Goal: Task Accomplishment & Management: Complete application form

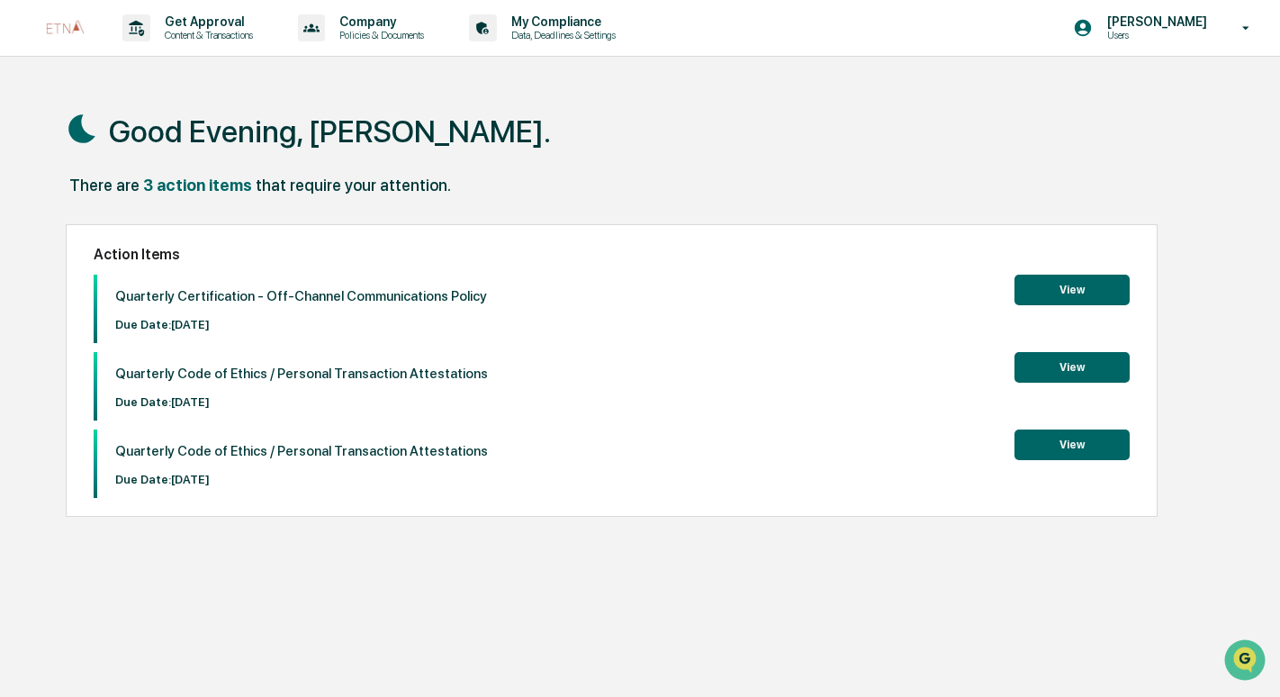
click at [1067, 292] on button "View" at bounding box center [1071, 289] width 115 height 31
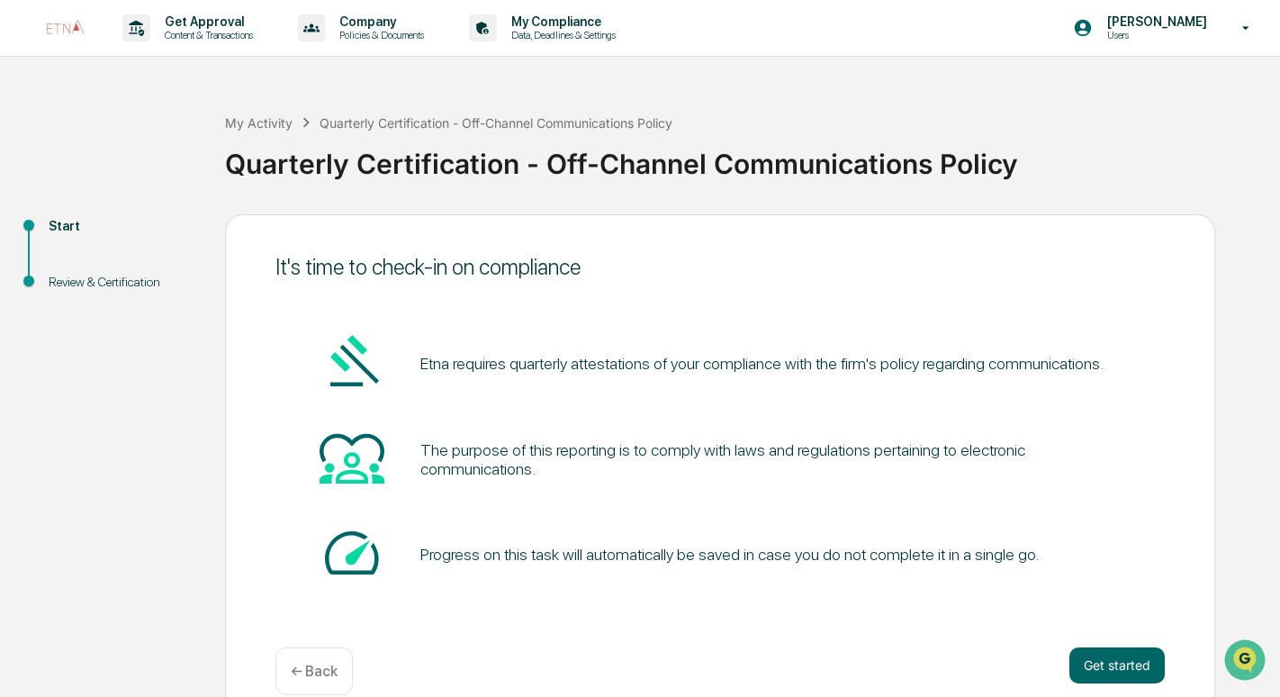
click at [619, 455] on div "The purpose of this reporting is to comply with laws and regulations pertaining…" at bounding box center [769, 459] width 699 height 38
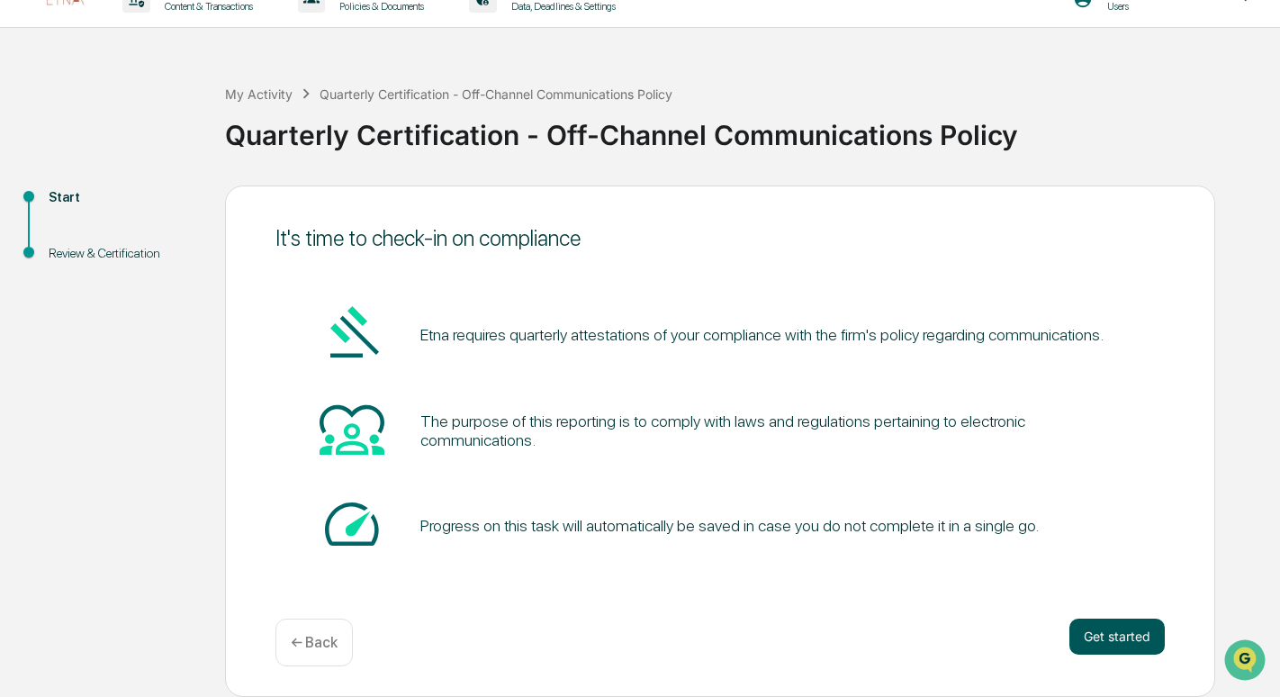
click at [1130, 644] on button "Get started" at bounding box center [1116, 636] width 95 height 36
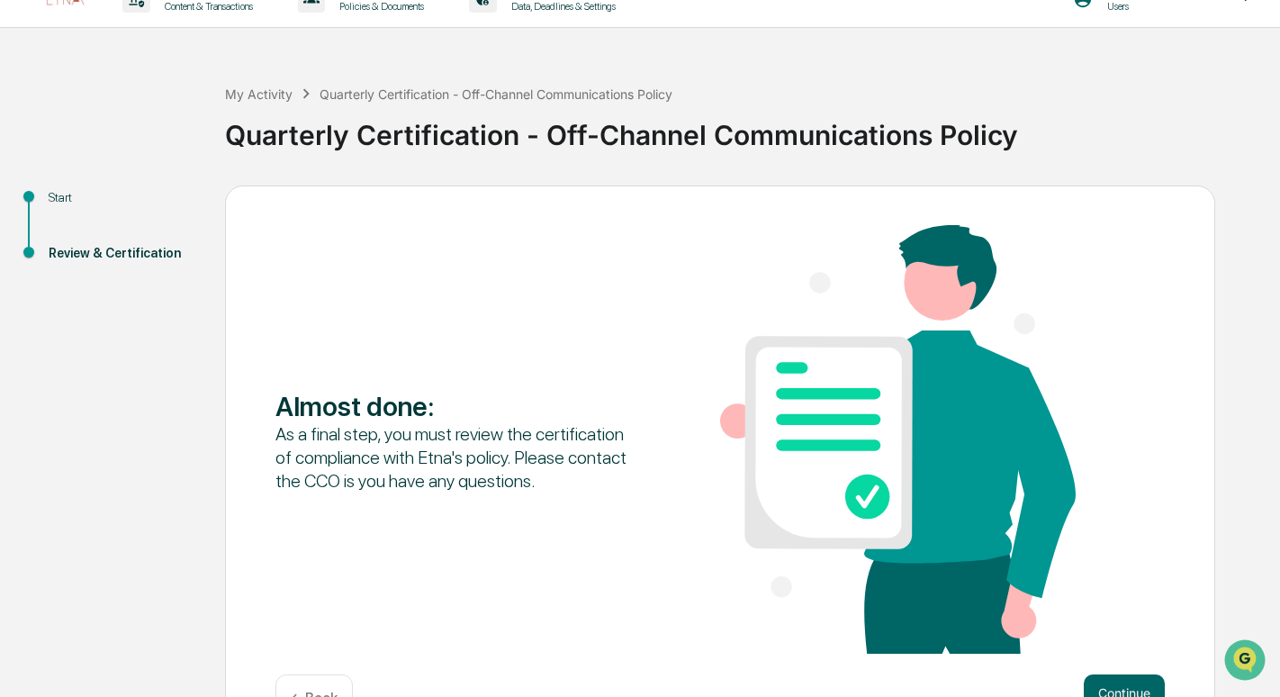
scroll to position [85, 0]
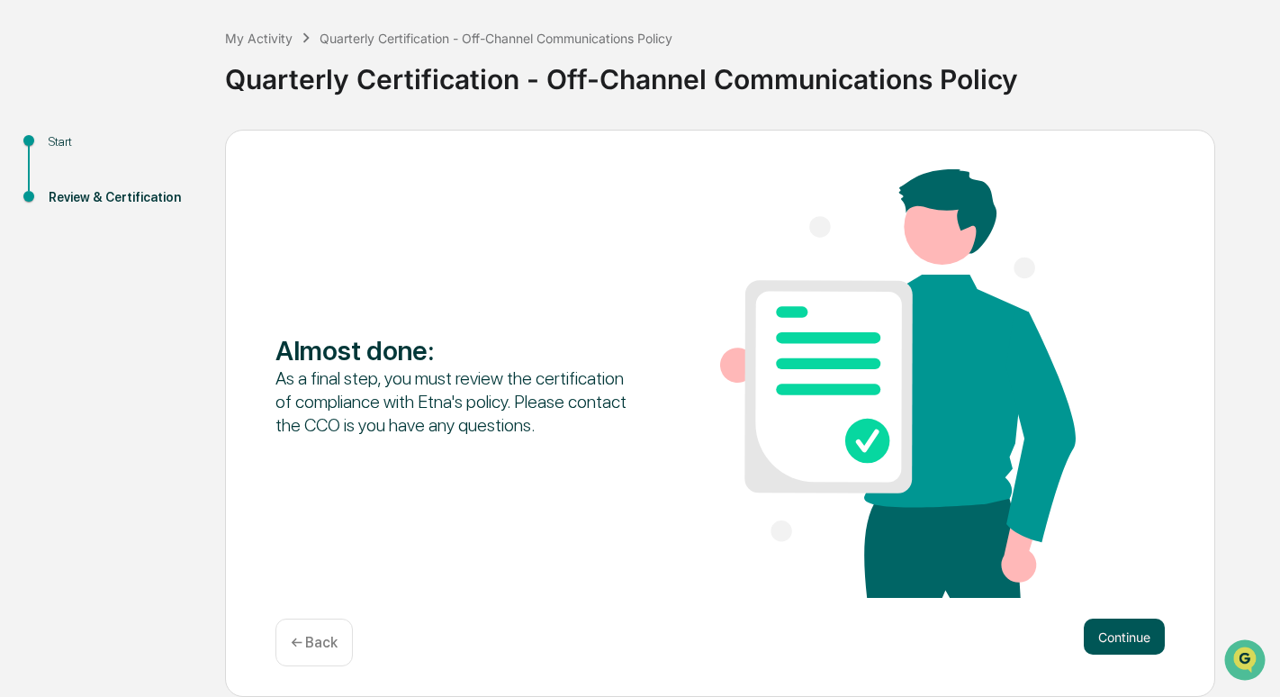
click at [1136, 639] on button "Continue" at bounding box center [1123, 636] width 81 height 36
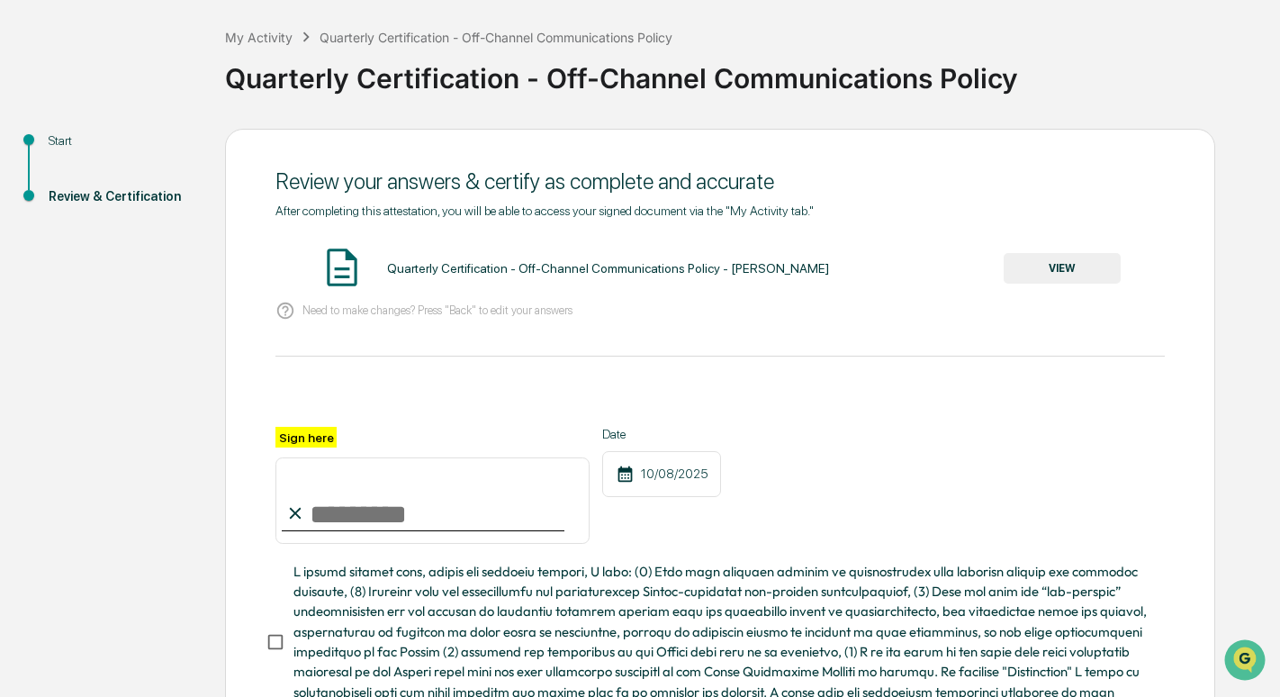
click at [457, 477] on input "Sign here" at bounding box center [432, 500] width 314 height 86
type input "*******"
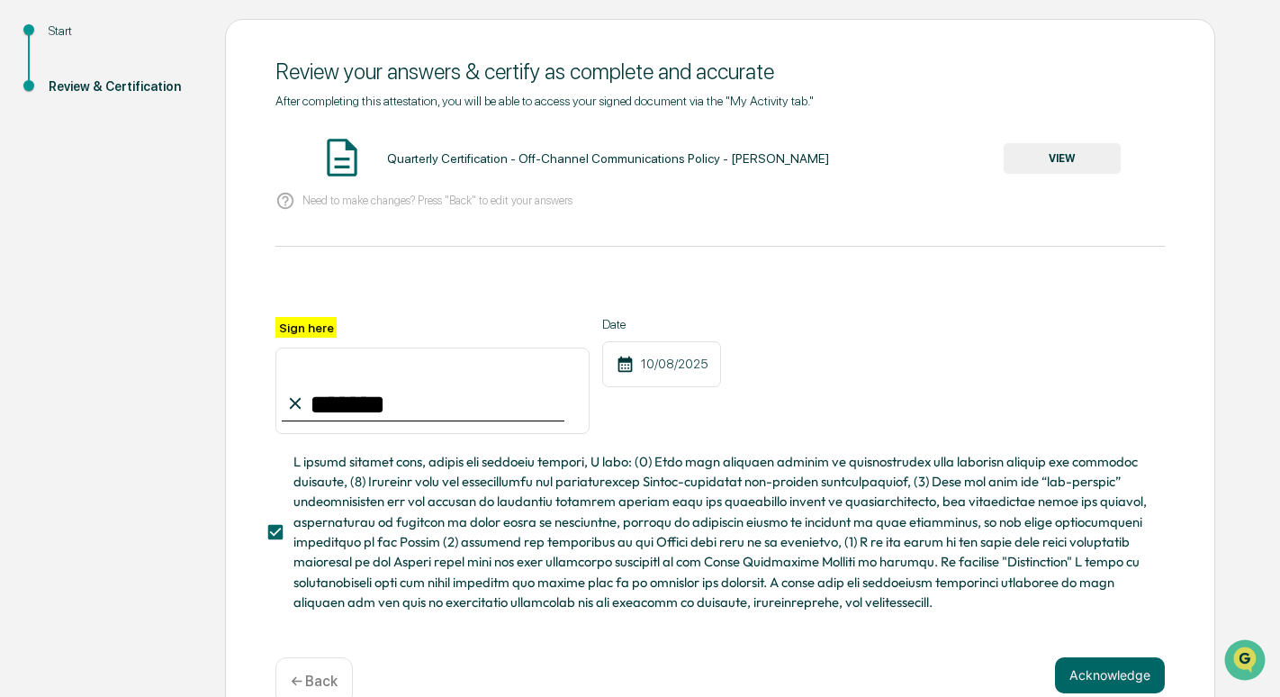
scroll to position [240, 0]
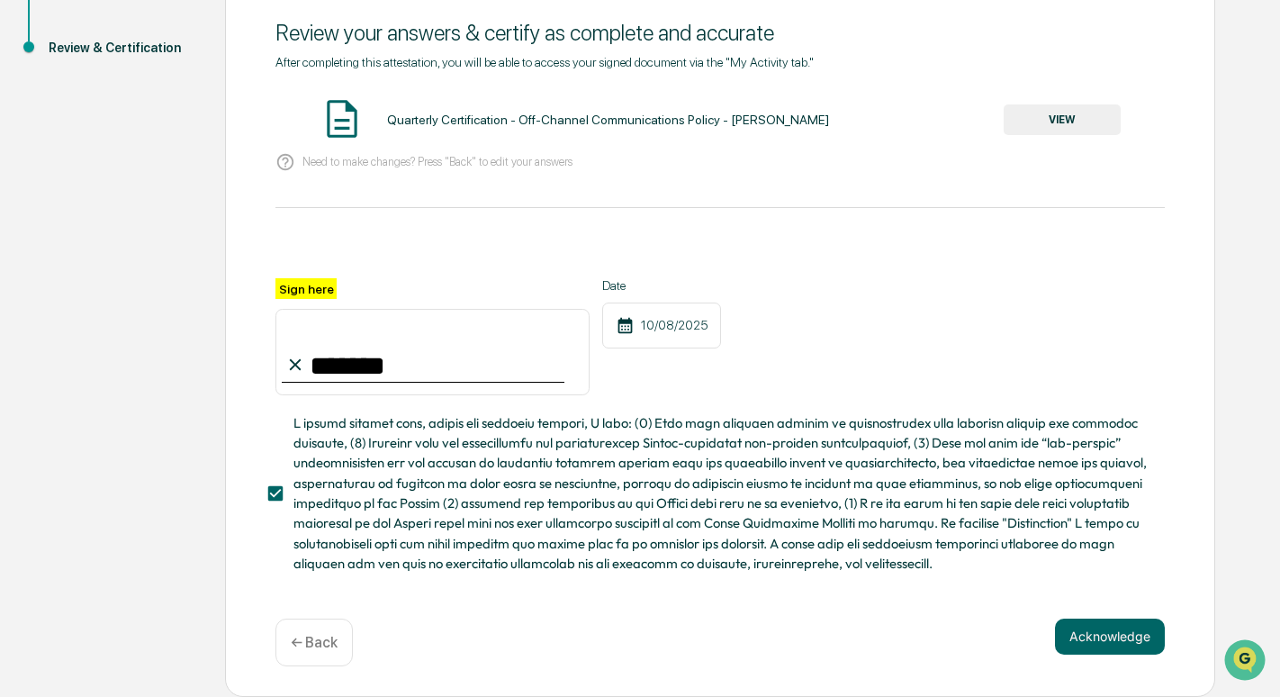
click at [777, 628] on div "Acknowledge ← Back" at bounding box center [719, 642] width 889 height 48
click at [1092, 630] on button "Acknowledge" at bounding box center [1110, 636] width 110 height 36
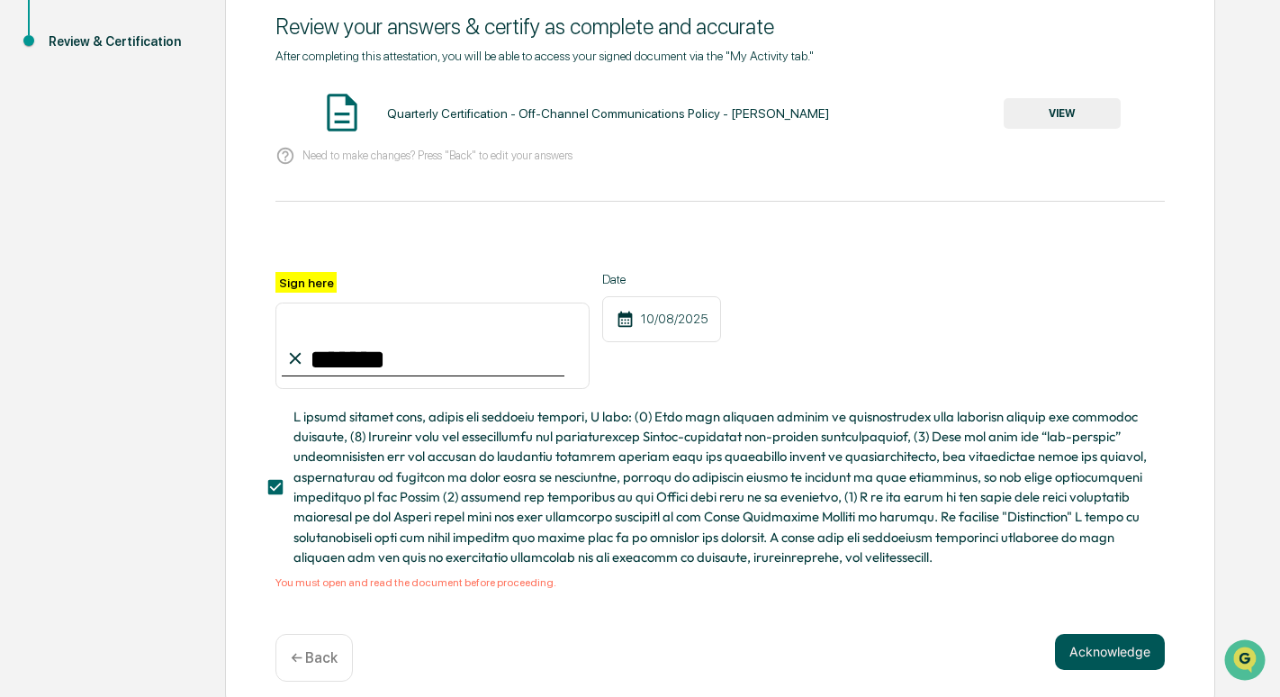
click at [1105, 662] on button "Acknowledge" at bounding box center [1110, 652] width 110 height 36
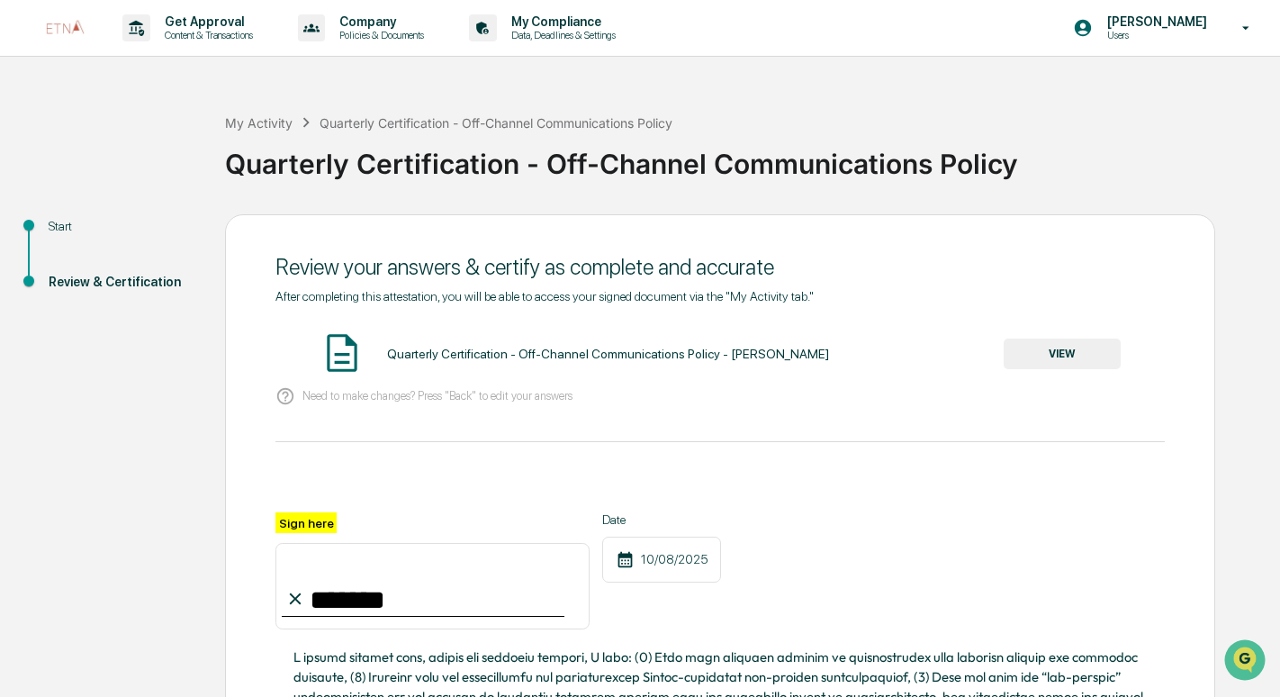
click at [1060, 360] on button "VIEW" at bounding box center [1061, 353] width 117 height 31
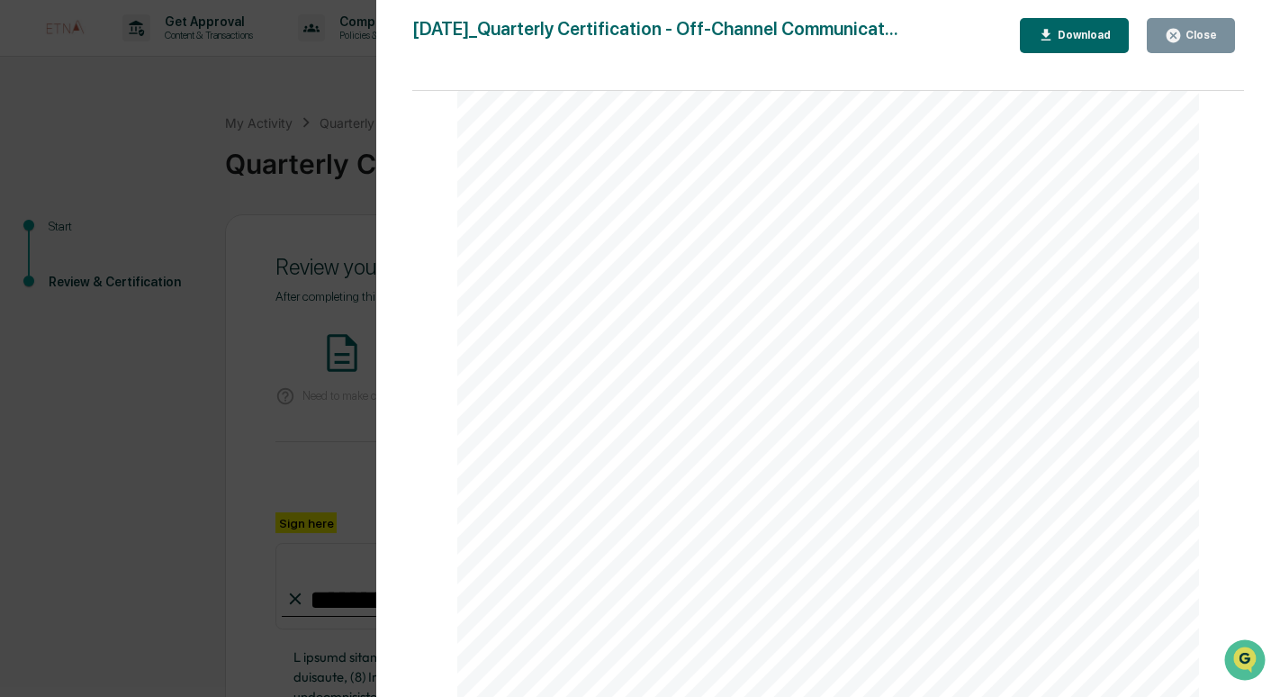
scroll to position [484, 0]
click at [1051, 34] on icon "button" at bounding box center [1046, 35] width 10 height 12
click at [1166, 32] on button "Close" at bounding box center [1190, 35] width 88 height 35
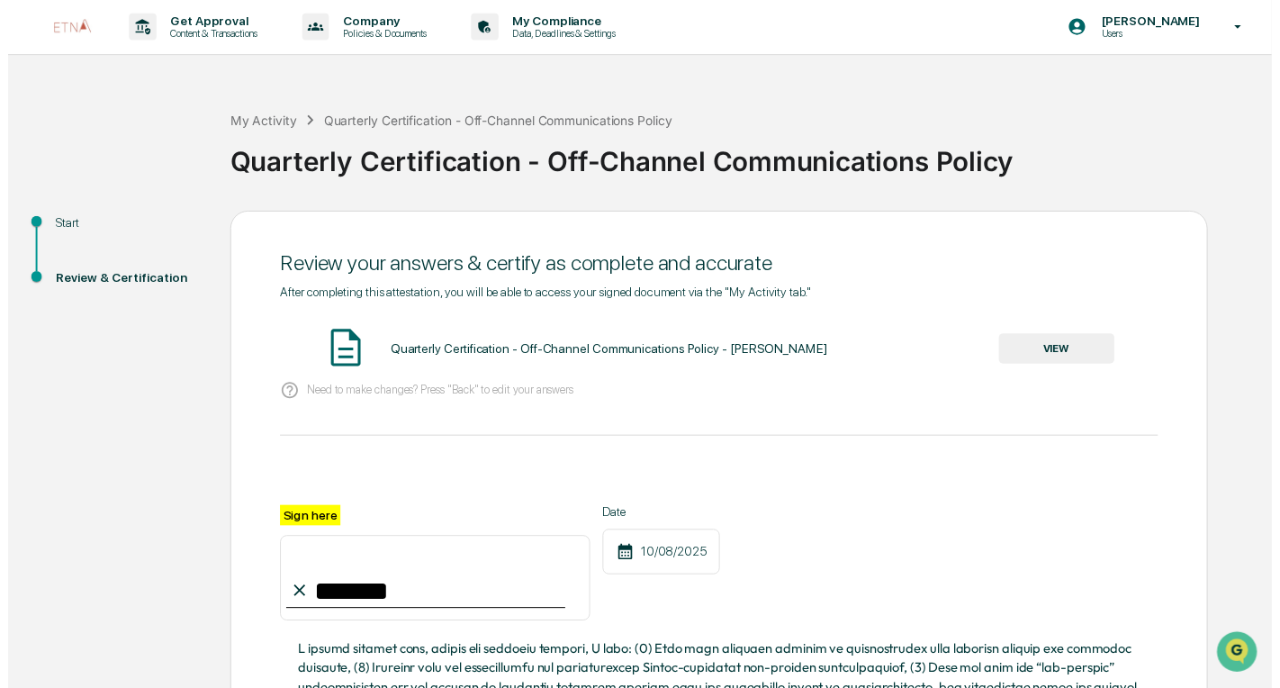
scroll to position [262, 0]
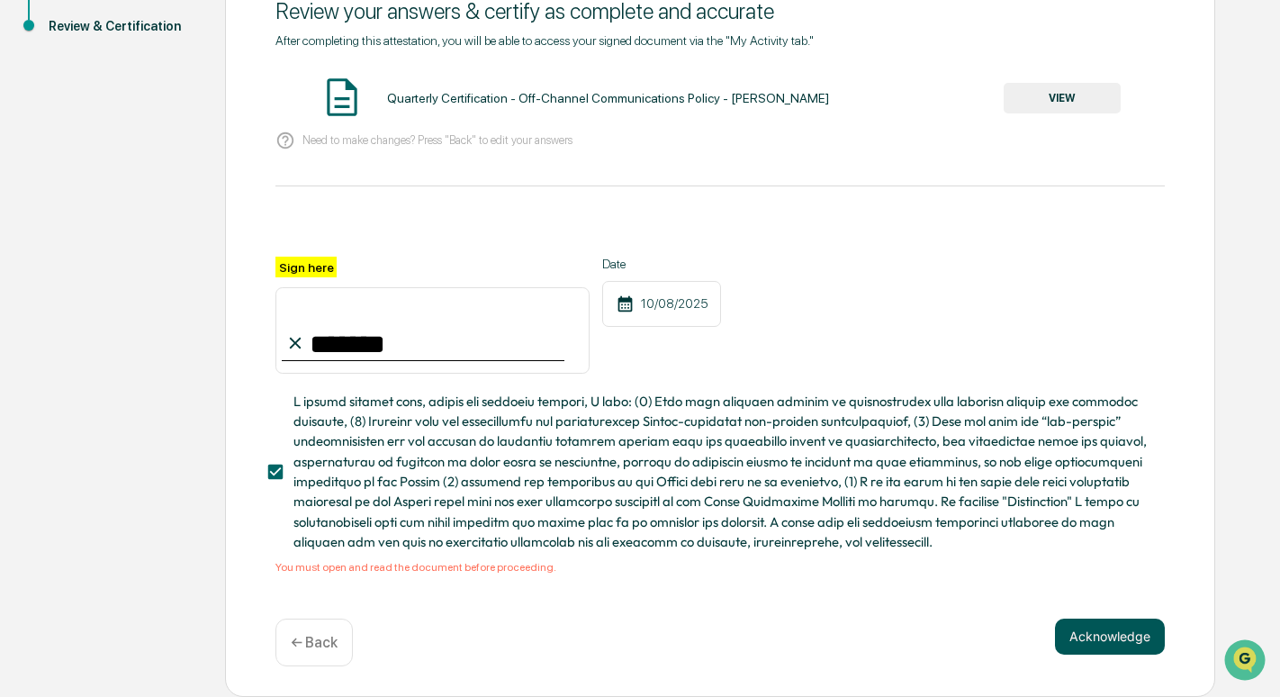
click at [1089, 646] on button "Acknowledge" at bounding box center [1110, 636] width 110 height 36
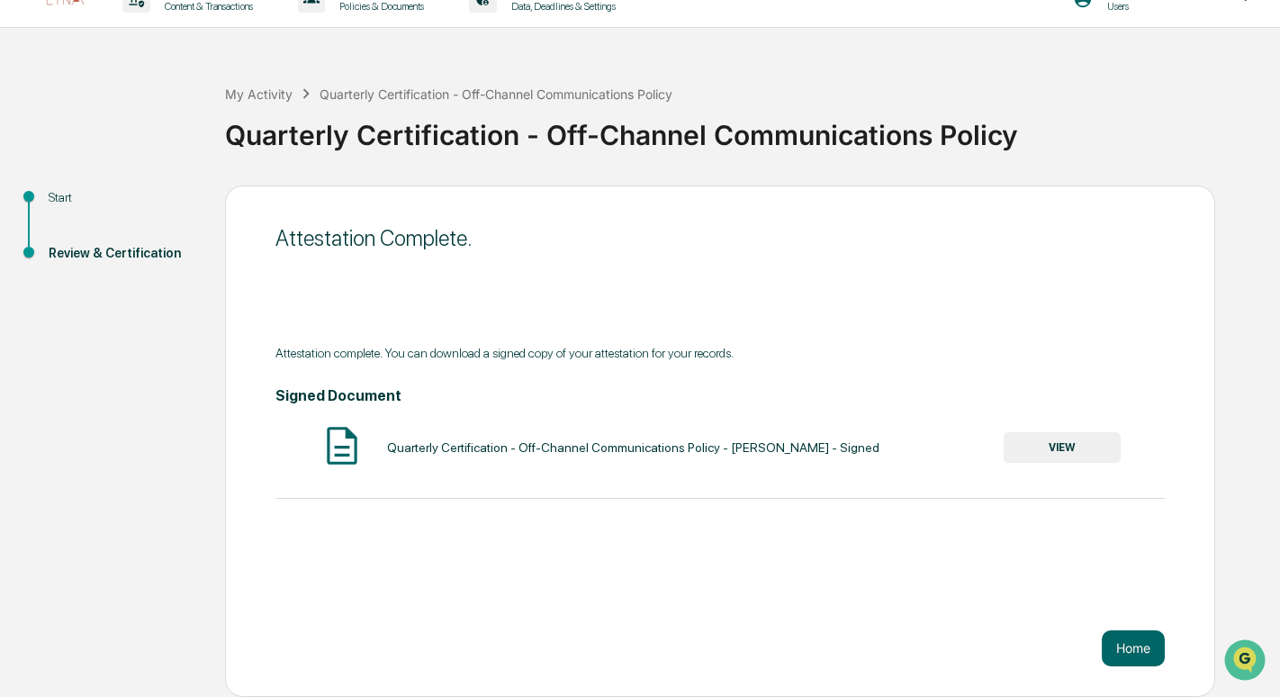
scroll to position [0, 0]
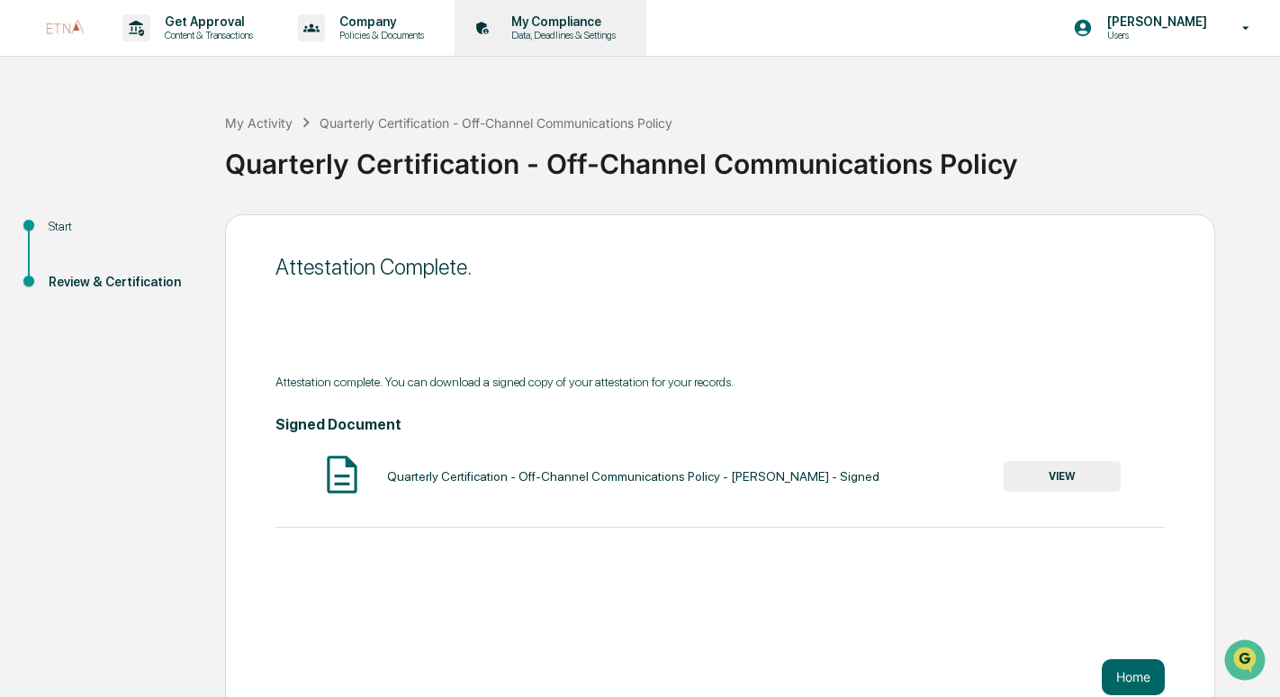
click at [576, 42] on div "My Compliance Data, Deadlines & Settings" at bounding box center [549, 28] width 174 height 56
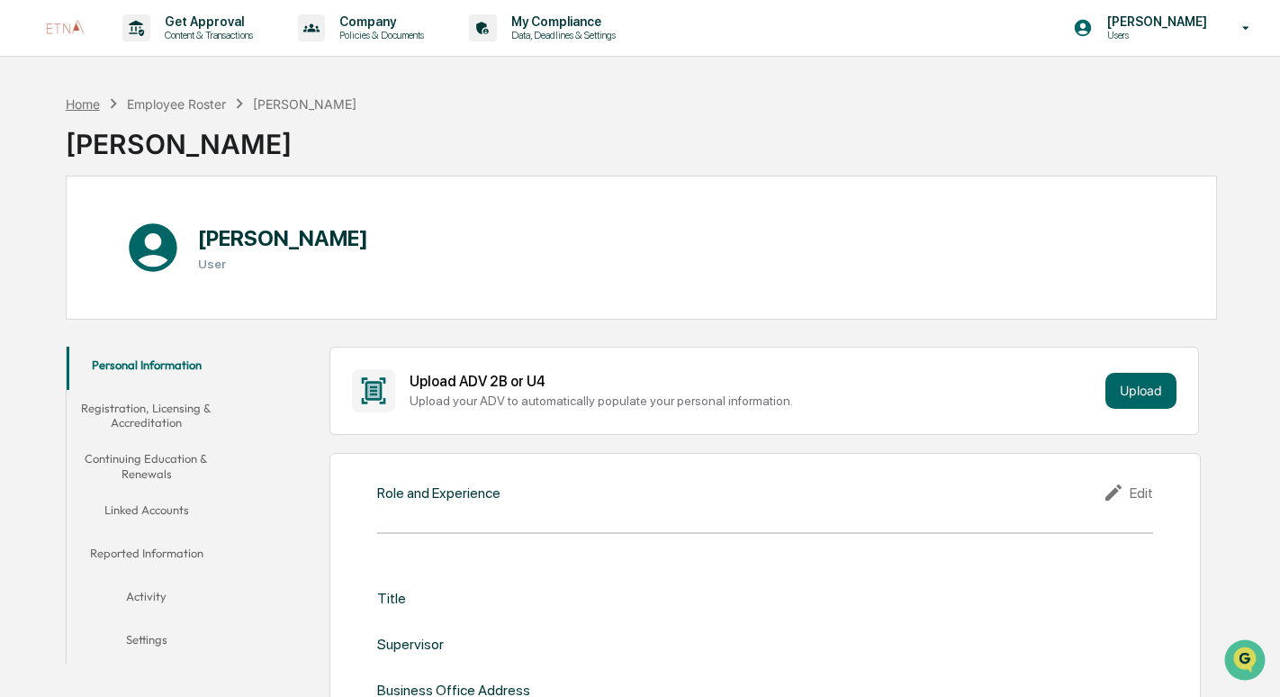
click at [80, 103] on div "Home" at bounding box center [83, 103] width 34 height 15
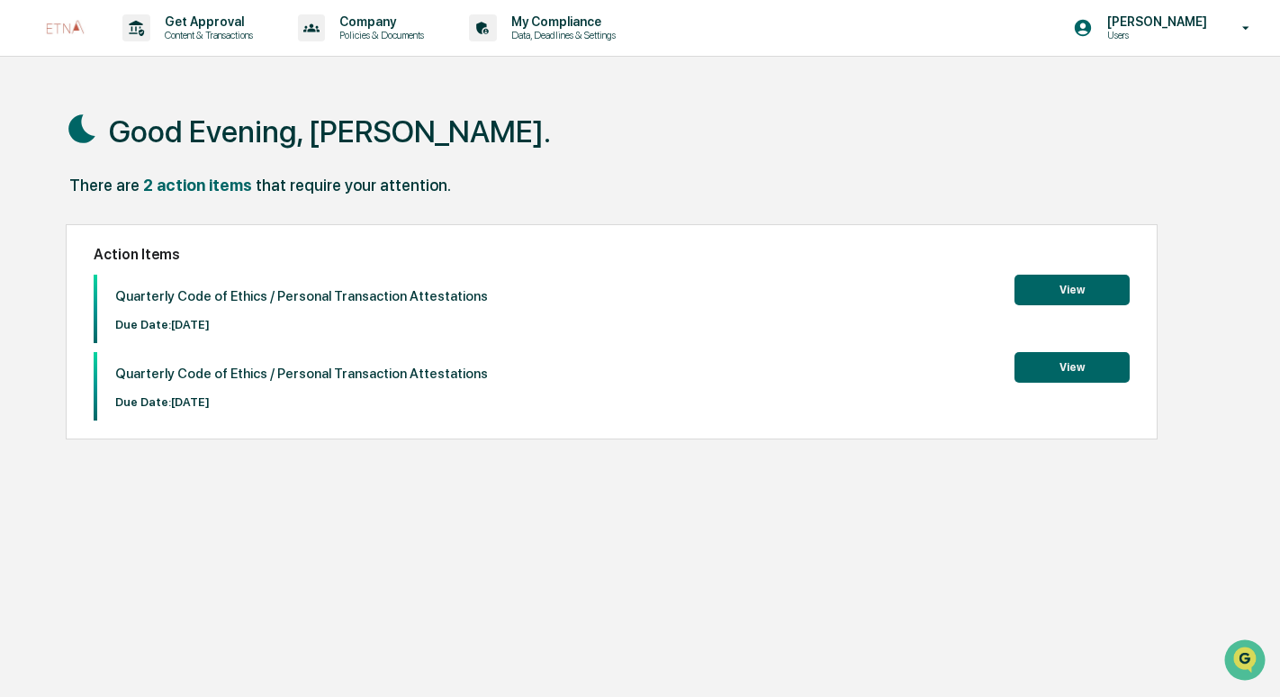
click at [1074, 292] on button "View" at bounding box center [1071, 289] width 115 height 31
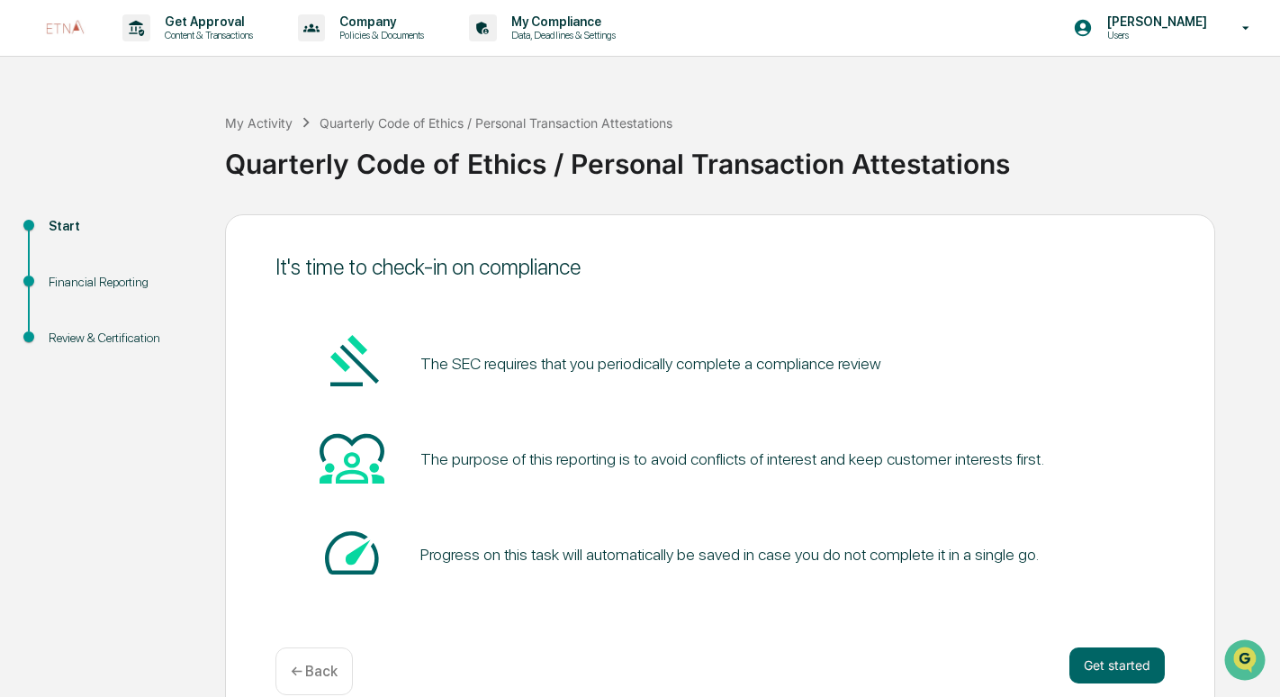
scroll to position [29, 0]
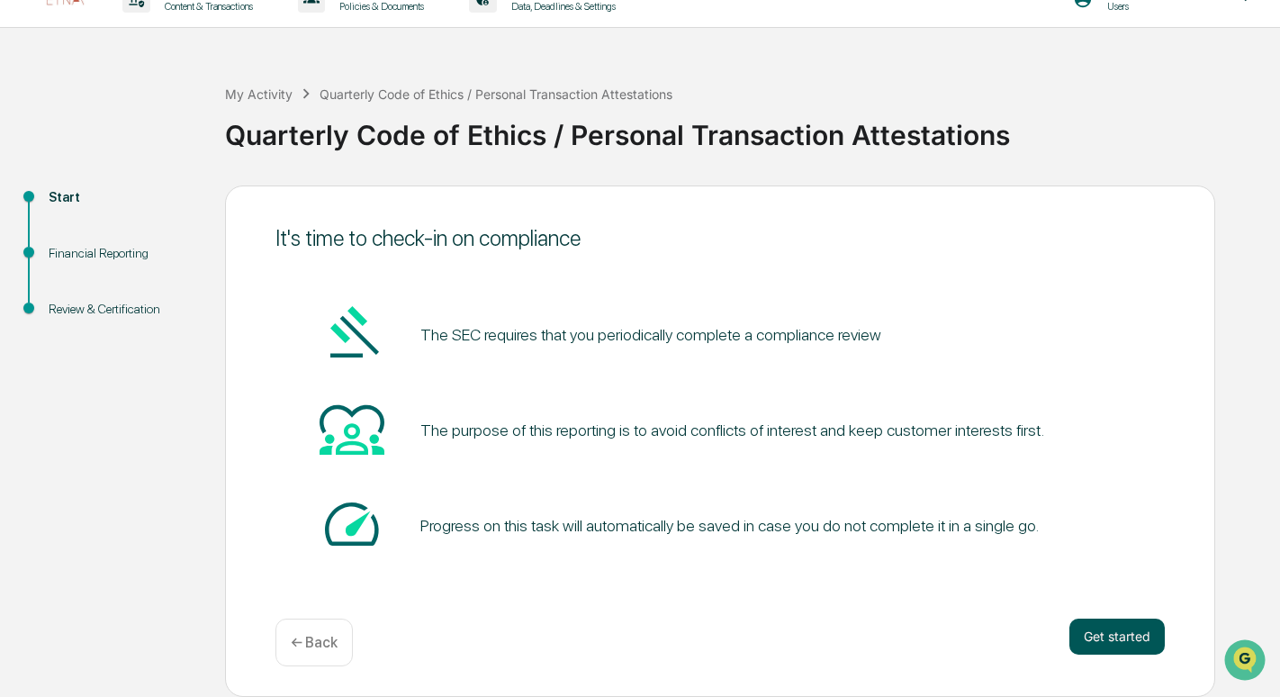
click at [1132, 641] on button "Get started" at bounding box center [1116, 636] width 95 height 36
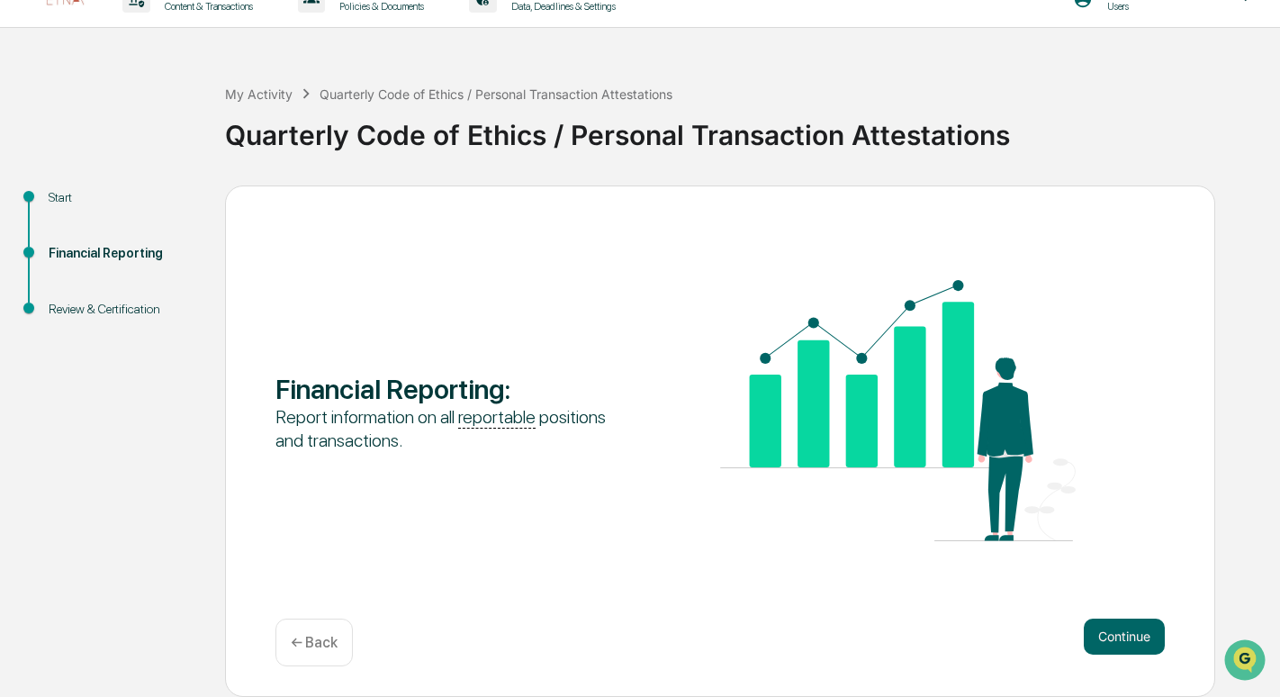
click at [1132, 641] on button "Continue" at bounding box center [1123, 636] width 81 height 36
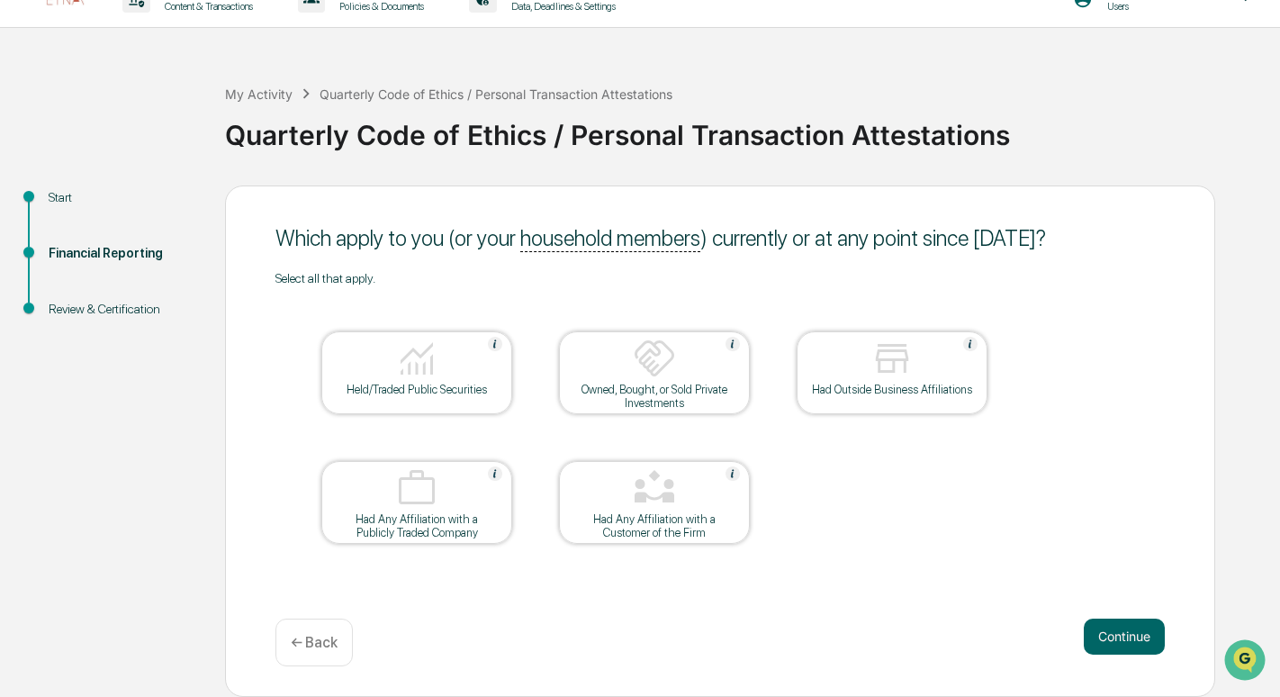
click at [1132, 641] on button "Continue" at bounding box center [1123, 636] width 81 height 36
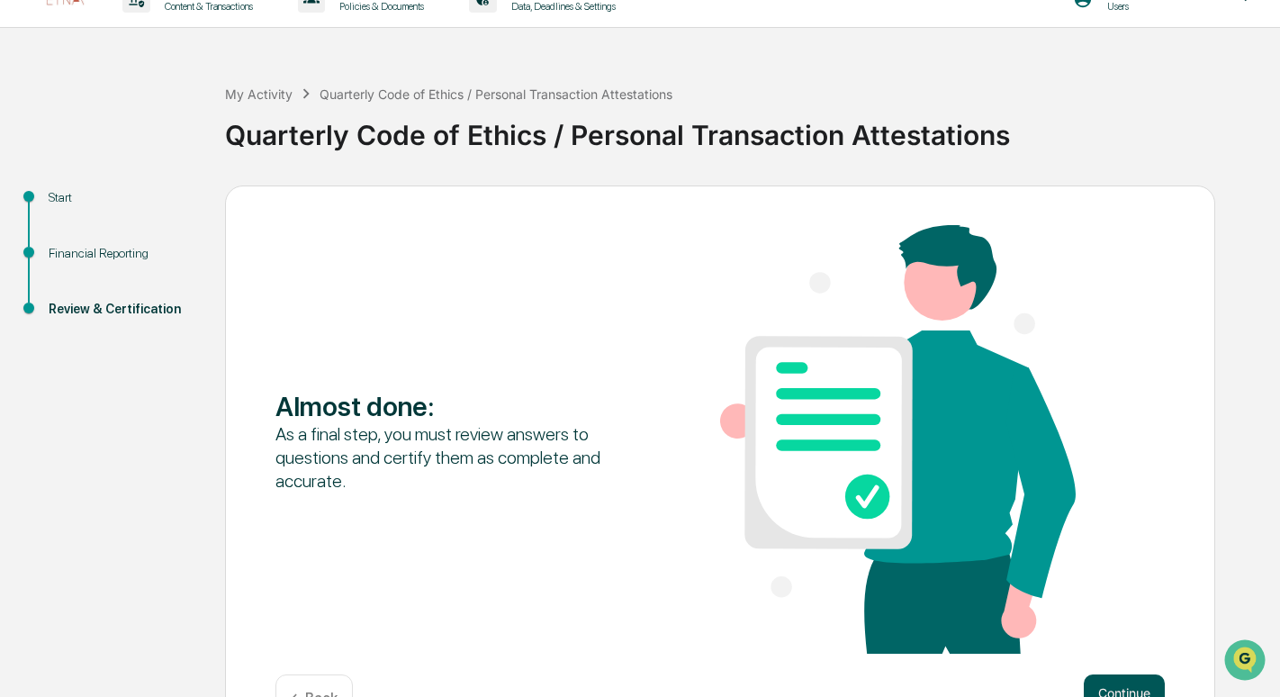
click at [1125, 685] on button "Continue" at bounding box center [1123, 692] width 81 height 36
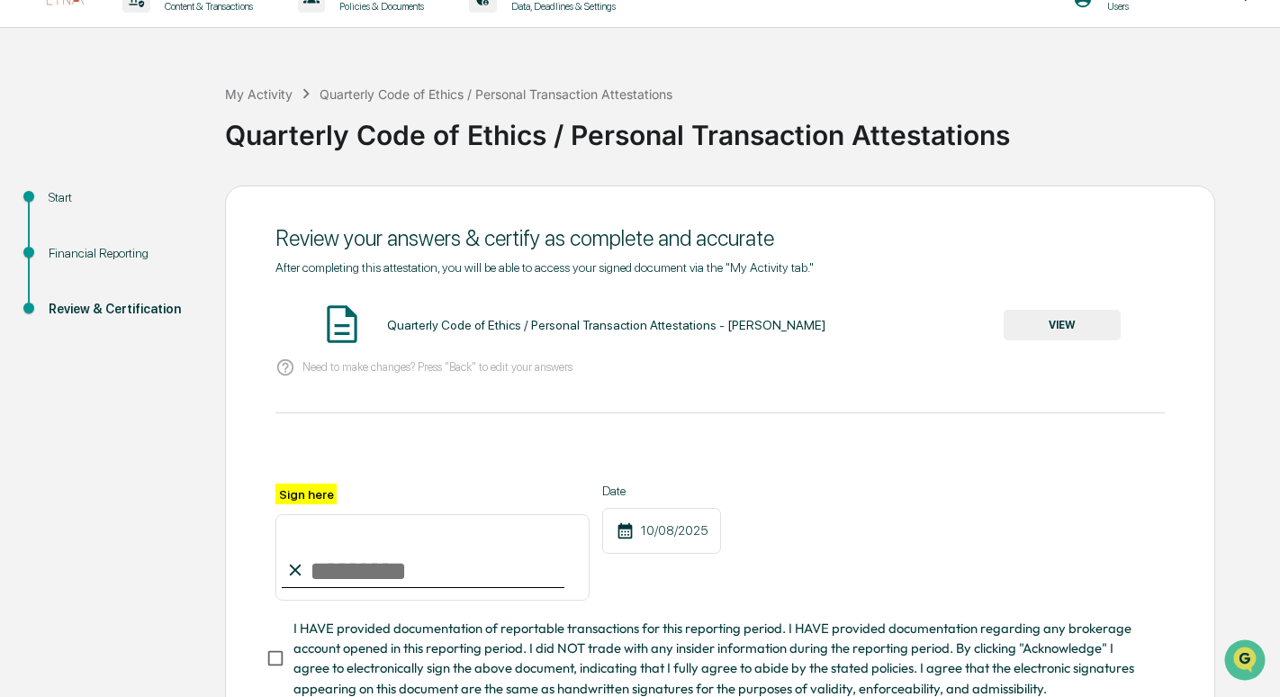
click at [1085, 317] on button "VIEW" at bounding box center [1061, 325] width 117 height 31
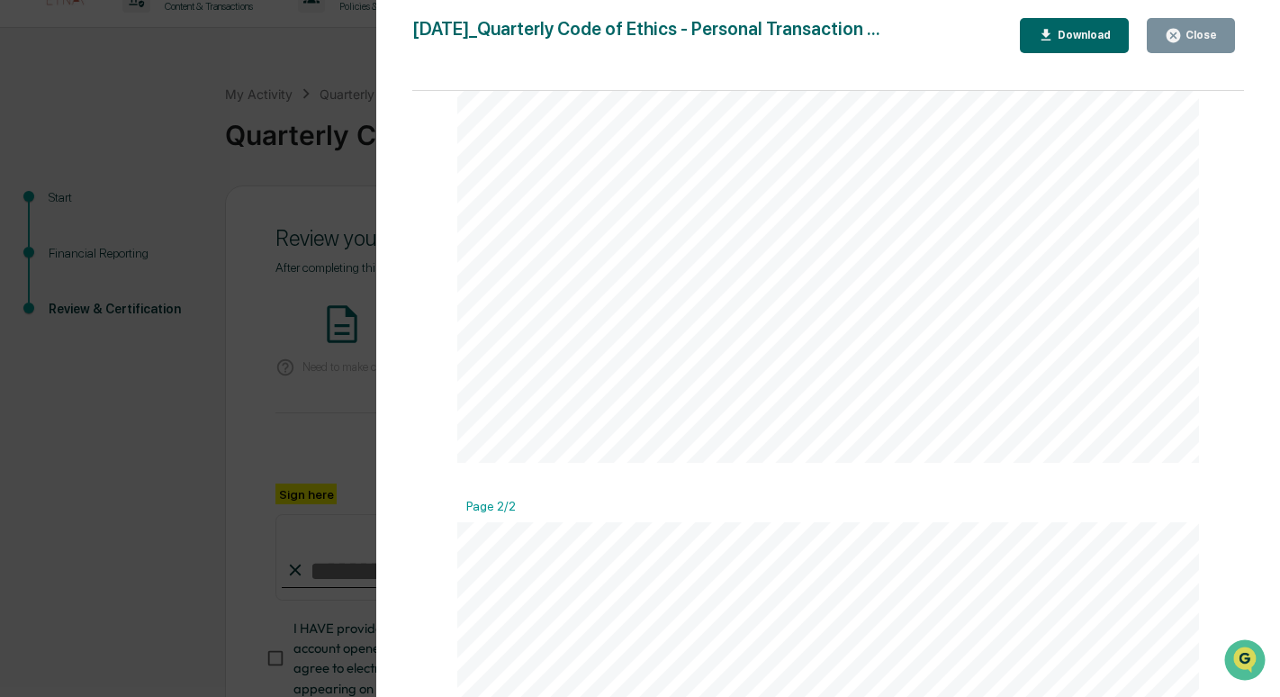
scroll to position [417, 0]
click at [1175, 32] on icon "button" at bounding box center [1172, 35] width 17 height 17
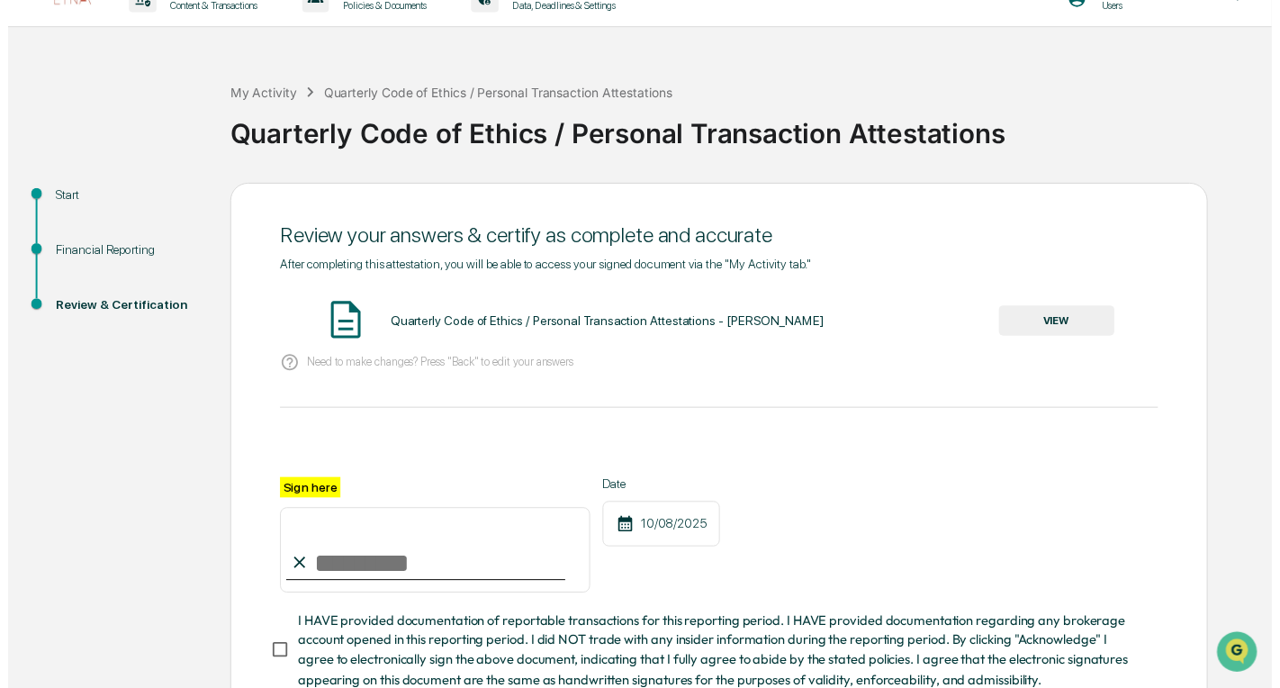
scroll to position [160, 0]
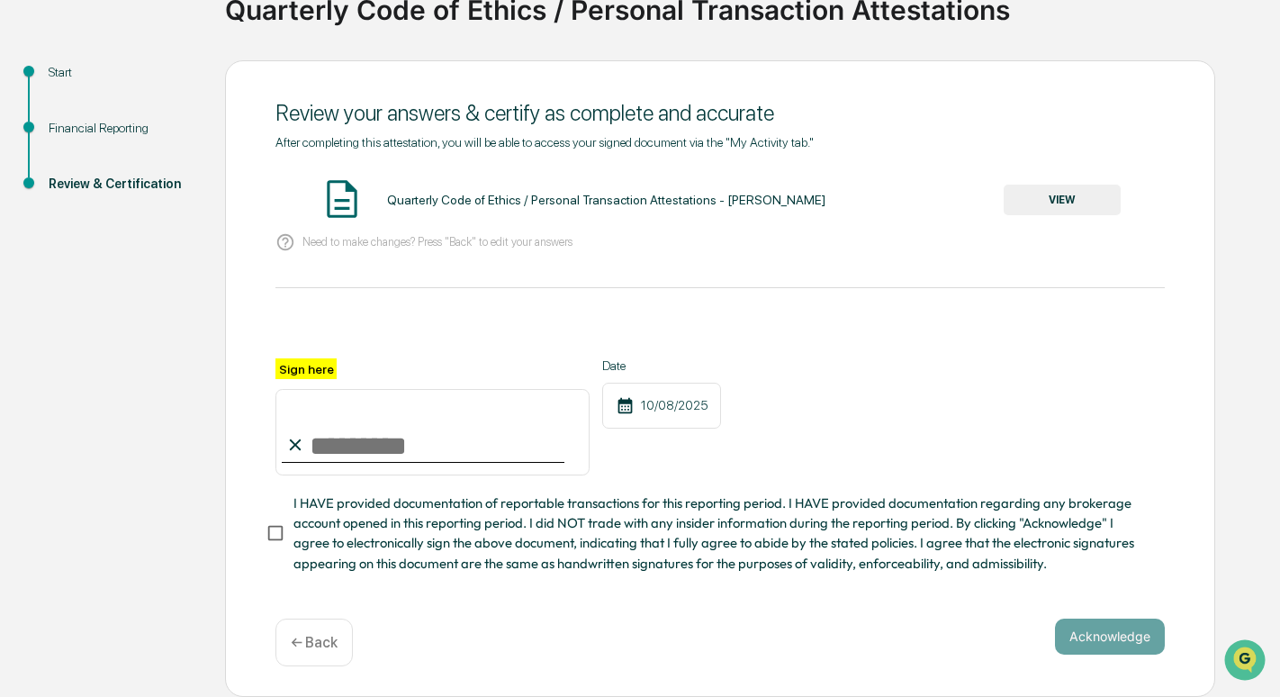
click at [364, 436] on input "Sign here" at bounding box center [432, 432] width 314 height 86
type input "*******"
click at [1123, 640] on button "Acknowledge" at bounding box center [1110, 636] width 110 height 36
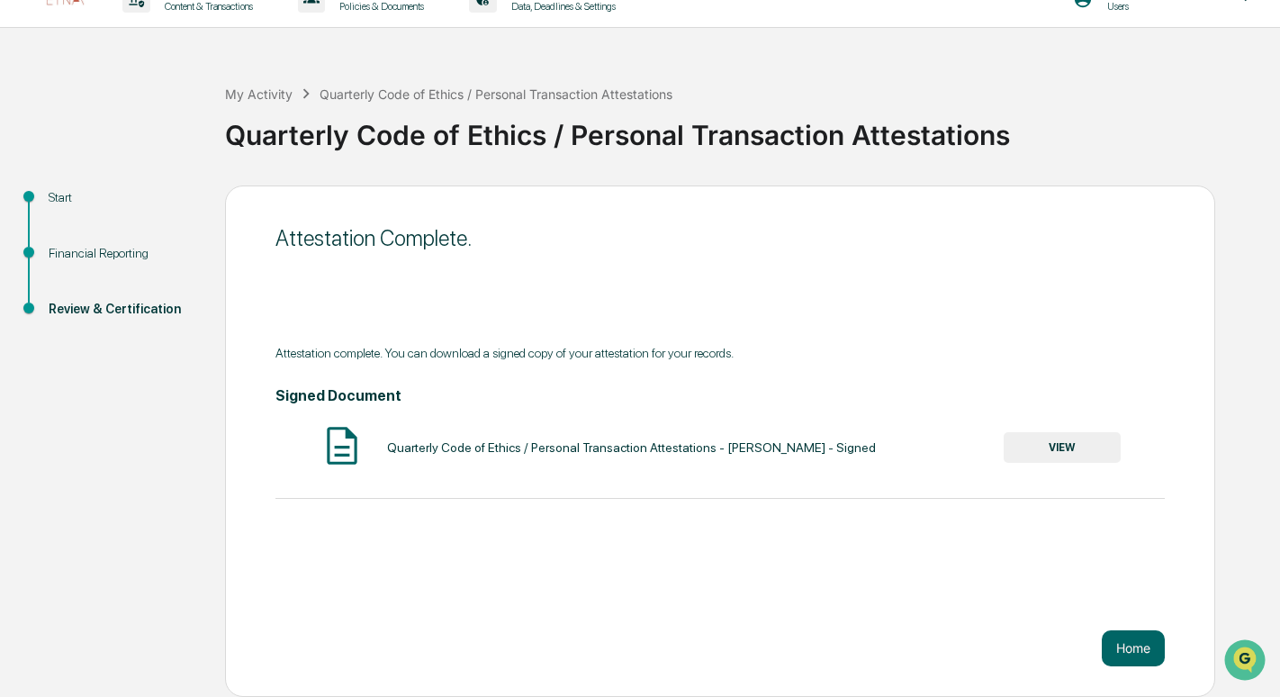
scroll to position [0, 0]
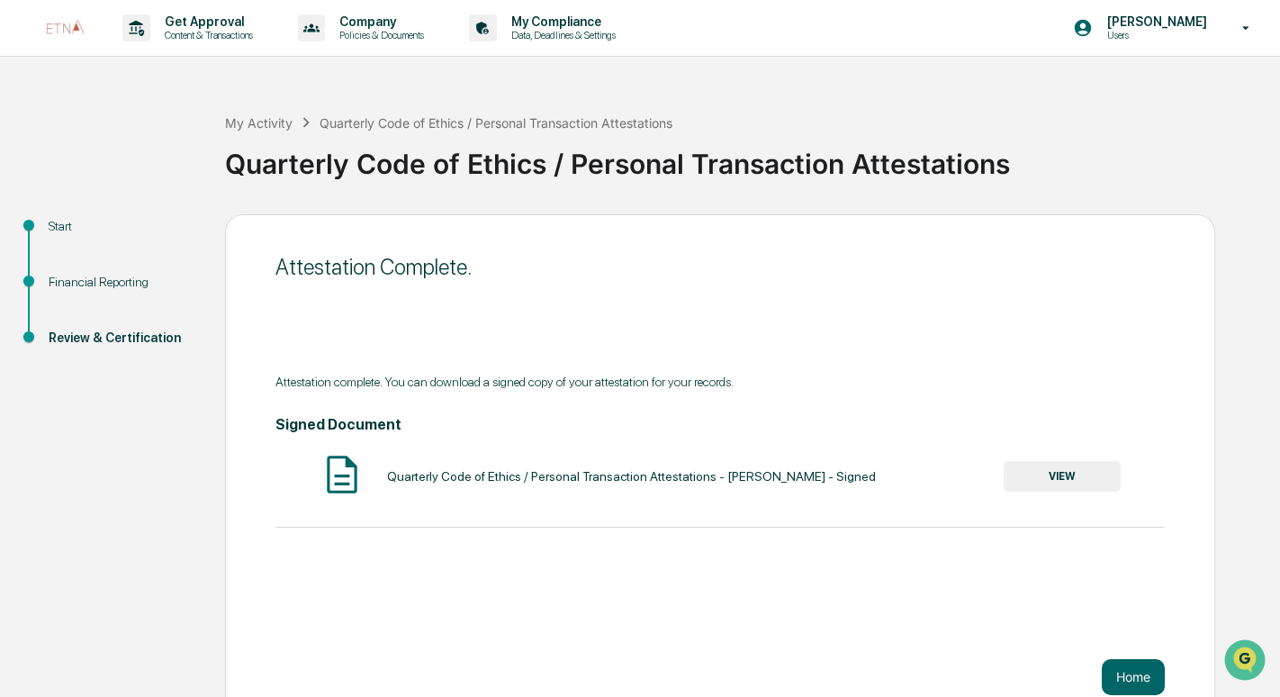
click at [62, 32] on img at bounding box center [64, 27] width 43 height 43
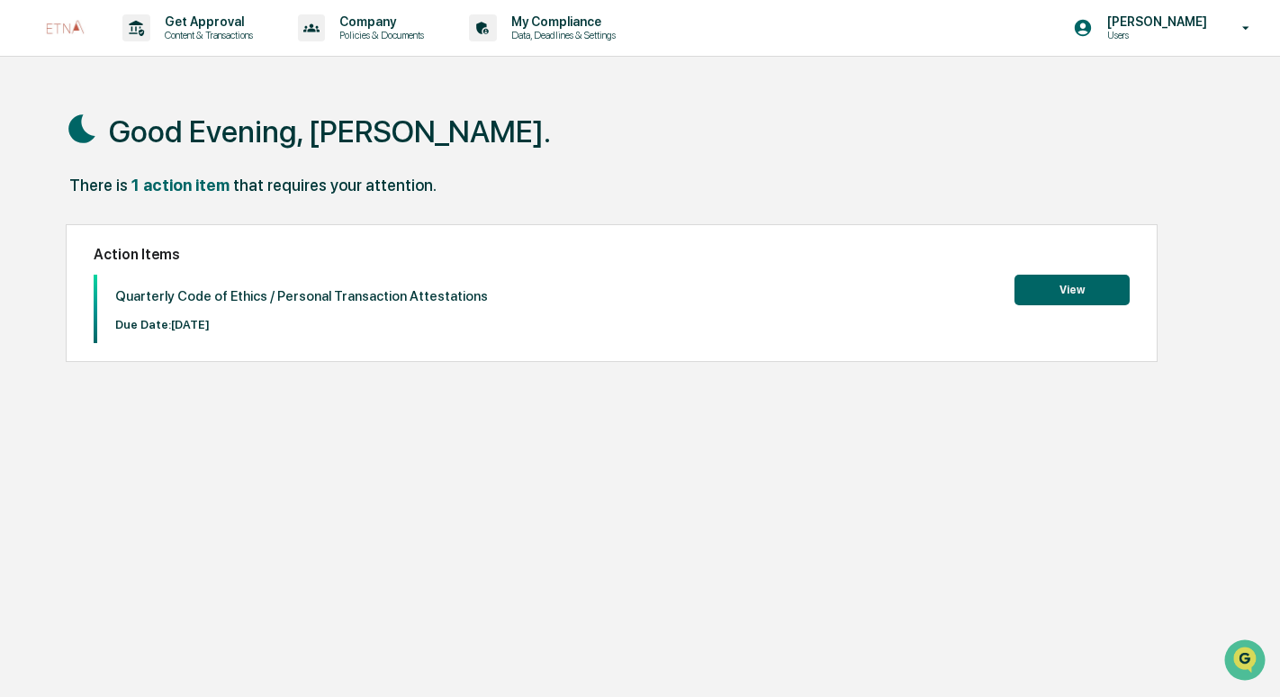
click at [1065, 290] on button "View" at bounding box center [1071, 289] width 115 height 31
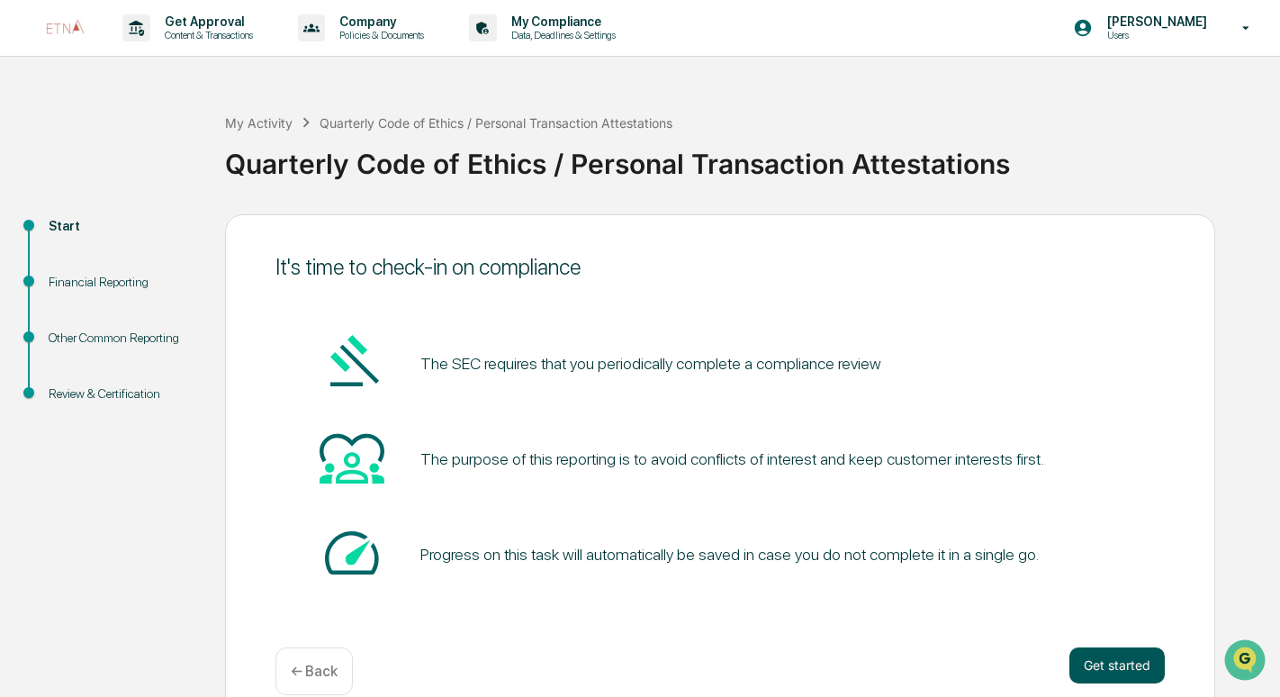
click at [1107, 663] on button "Get started" at bounding box center [1116, 665] width 95 height 36
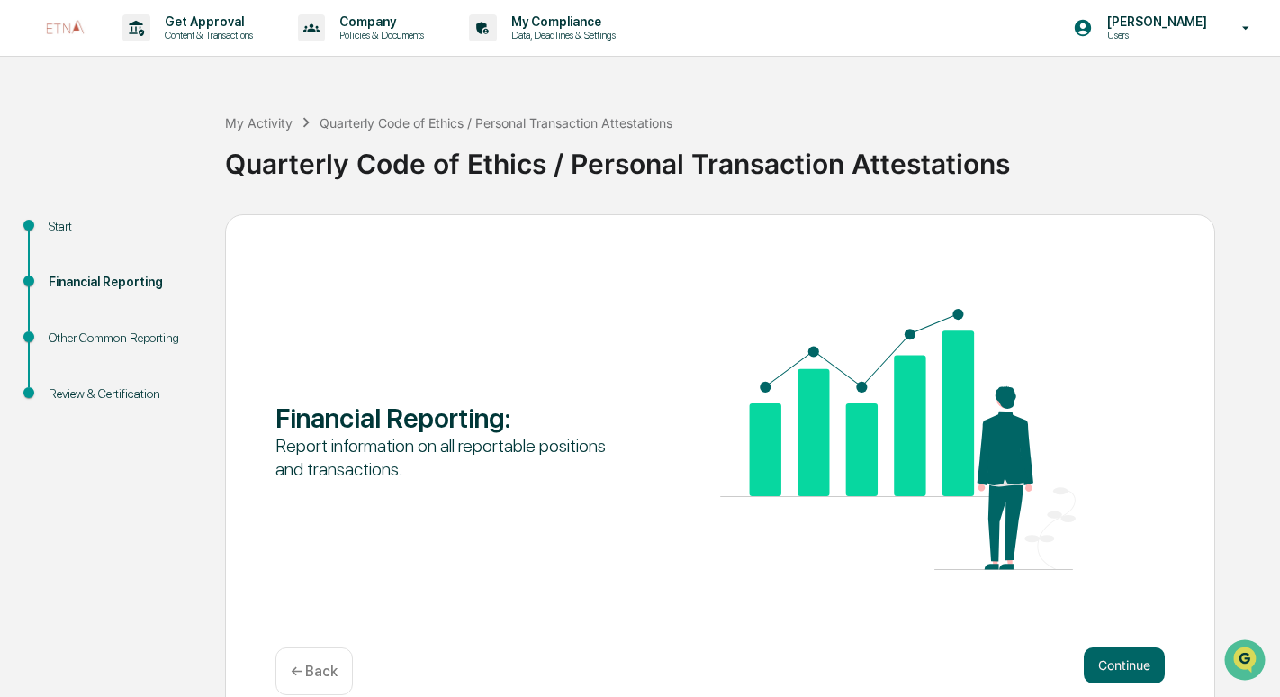
scroll to position [29, 0]
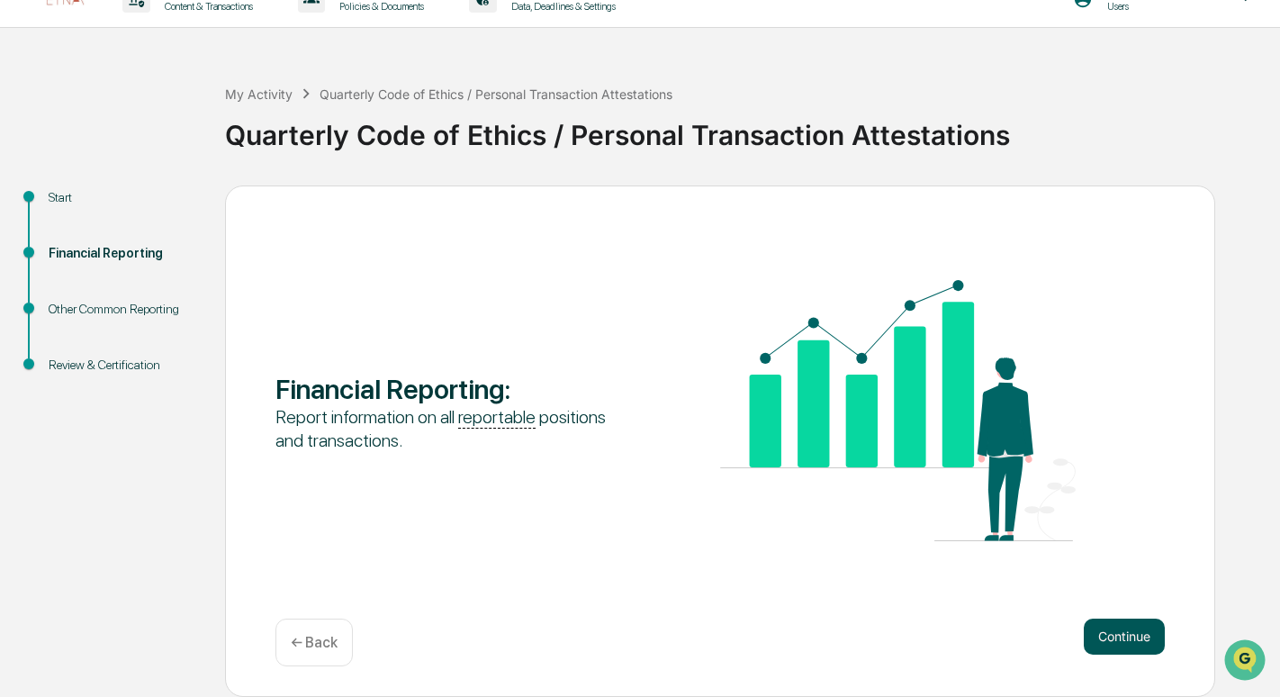
click at [1112, 638] on button "Continue" at bounding box center [1123, 636] width 81 height 36
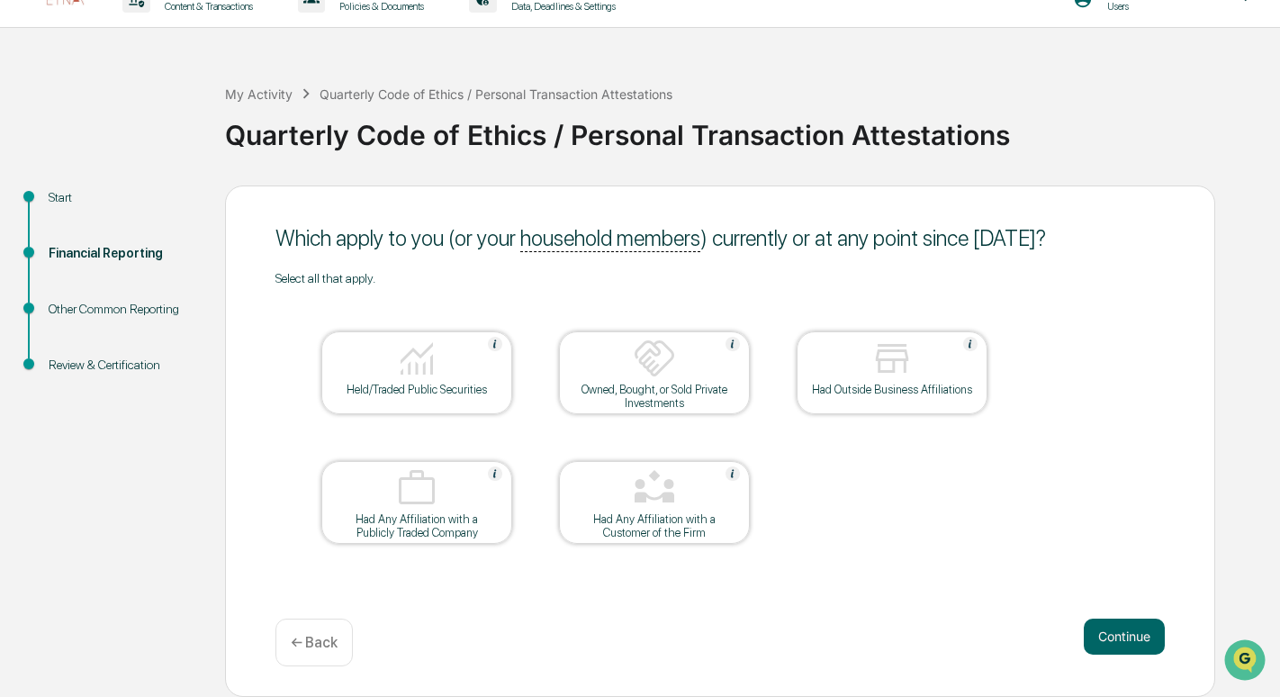
click at [1112, 638] on button "Continue" at bounding box center [1123, 636] width 81 height 36
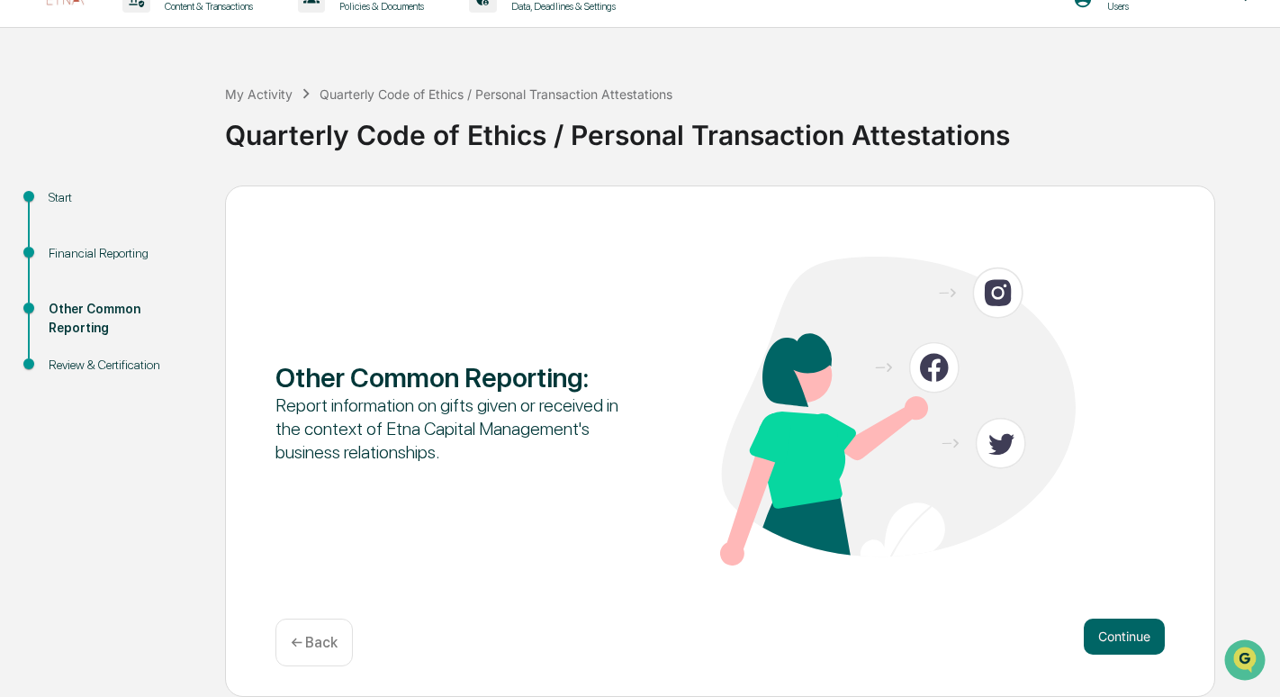
click at [1112, 638] on button "Continue" at bounding box center [1123, 636] width 81 height 36
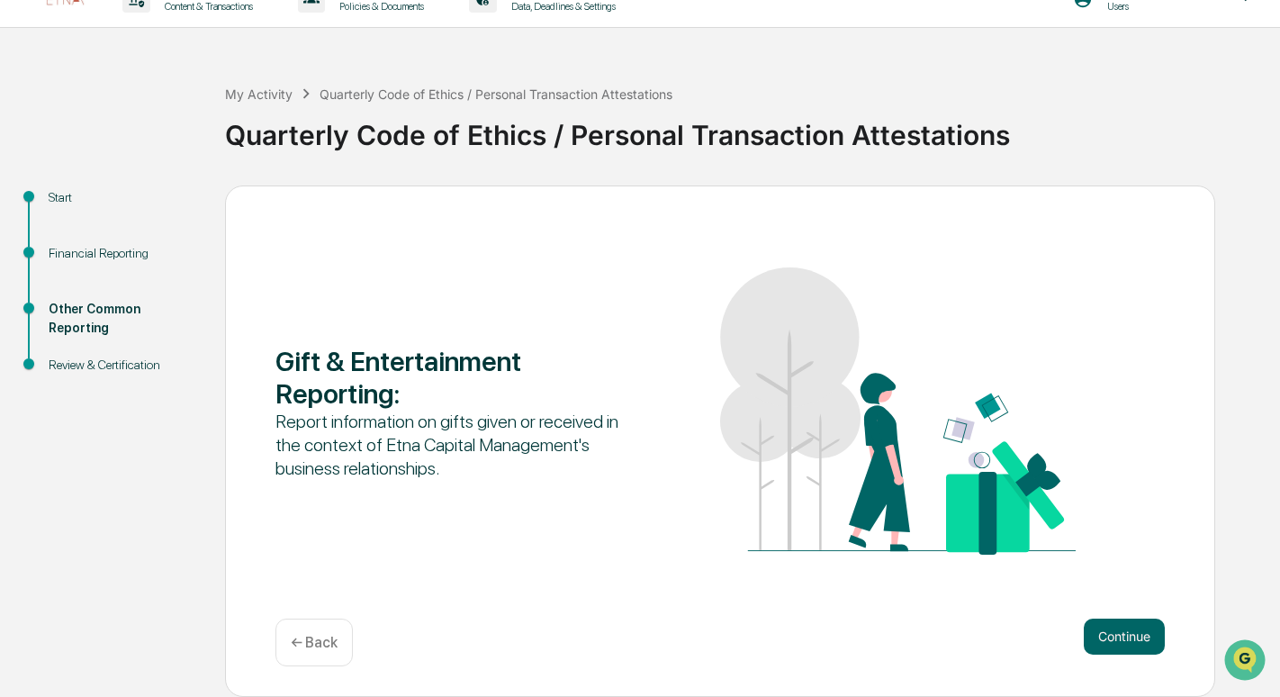
click at [1112, 638] on button "Continue" at bounding box center [1123, 636] width 81 height 36
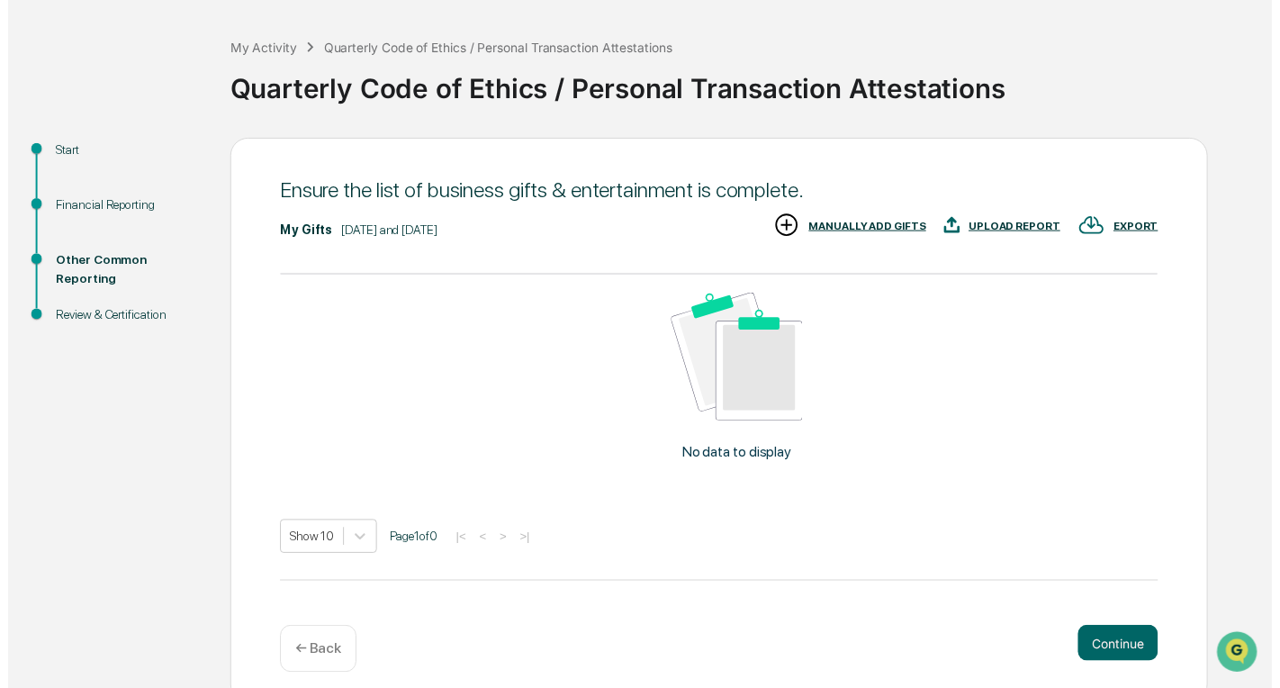
scroll to position [81, 0]
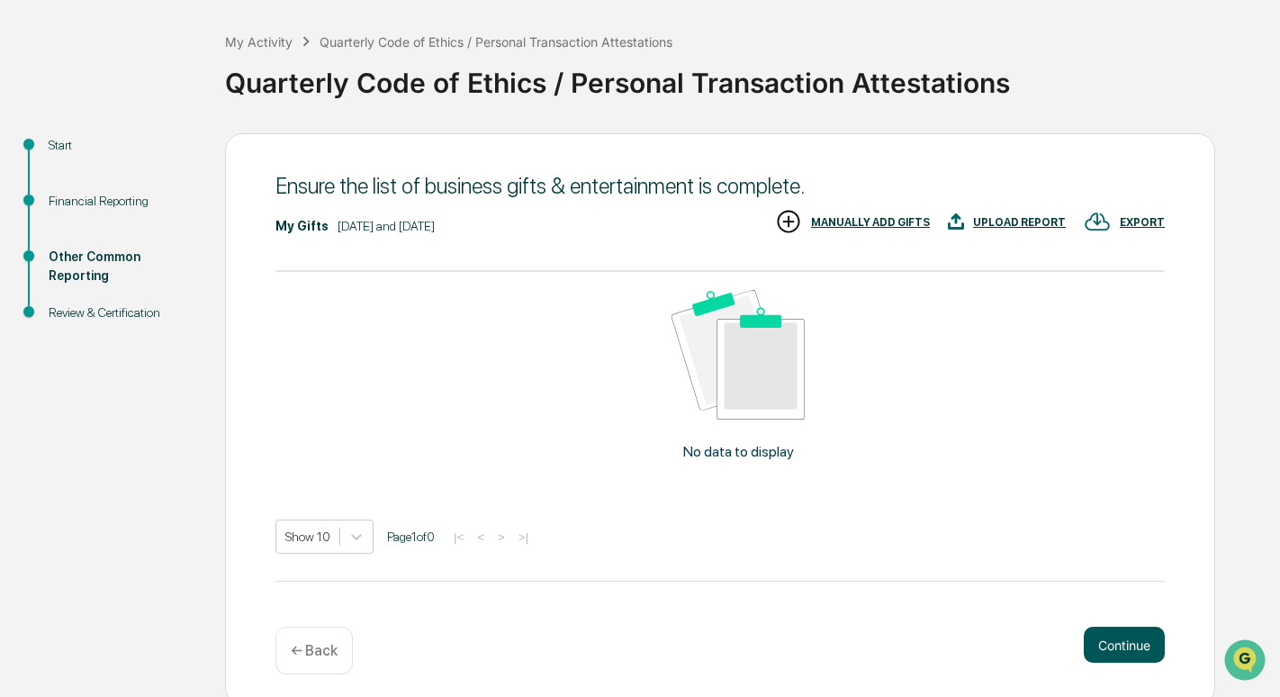
click at [1127, 649] on button "Continue" at bounding box center [1123, 644] width 81 height 36
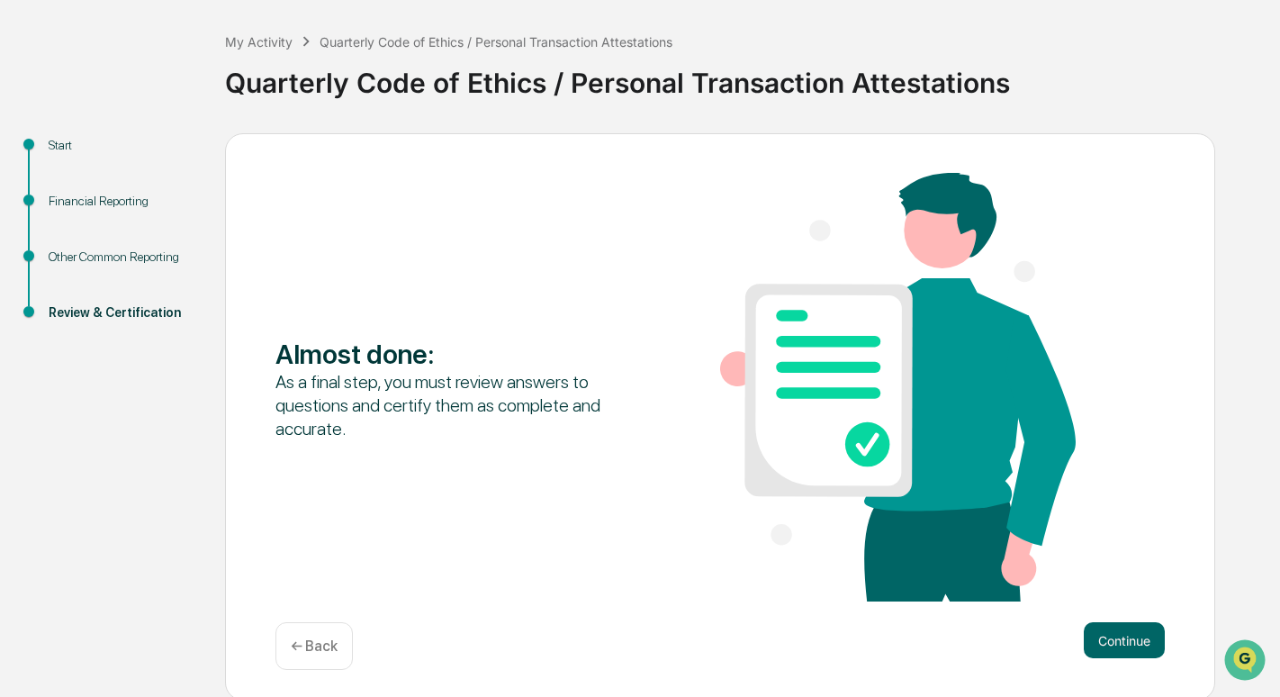
click at [1127, 649] on button "Continue" at bounding box center [1123, 640] width 81 height 36
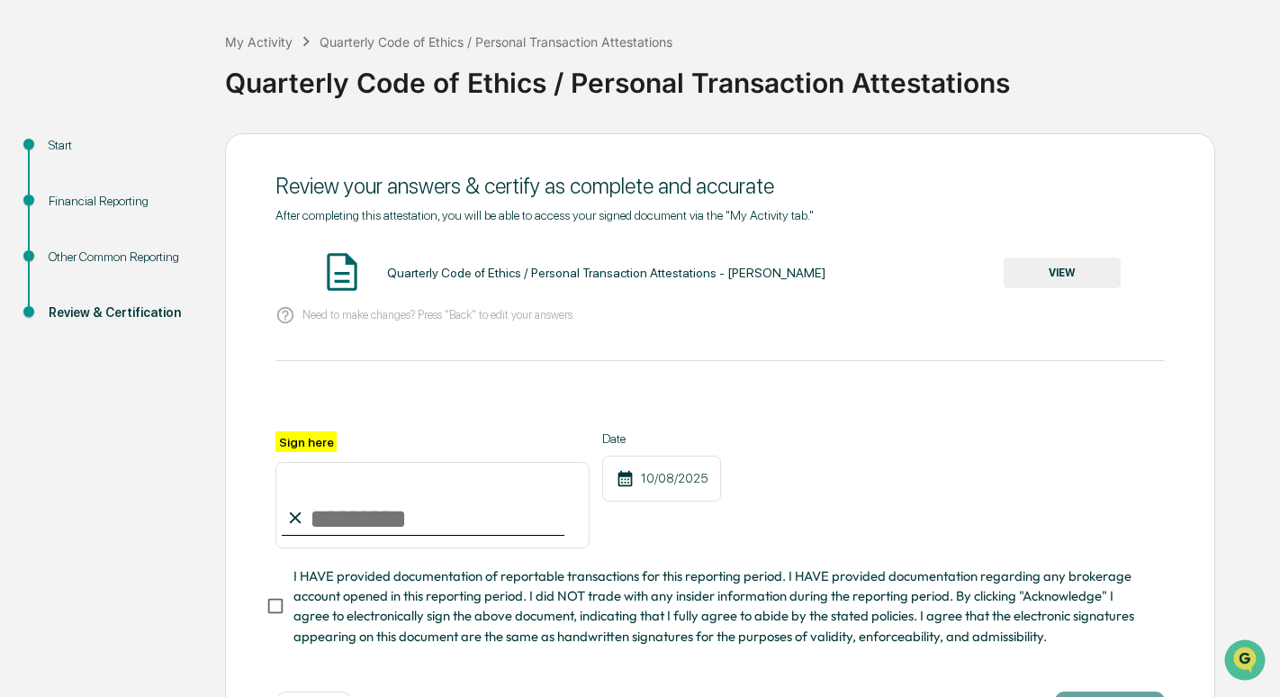
click at [437, 280] on div "Quarterly Code of Ethics / Personal Transaction Attestations - [PERSON_NAME]" at bounding box center [606, 272] width 438 height 14
click at [1063, 279] on button "VIEW" at bounding box center [1061, 272] width 117 height 31
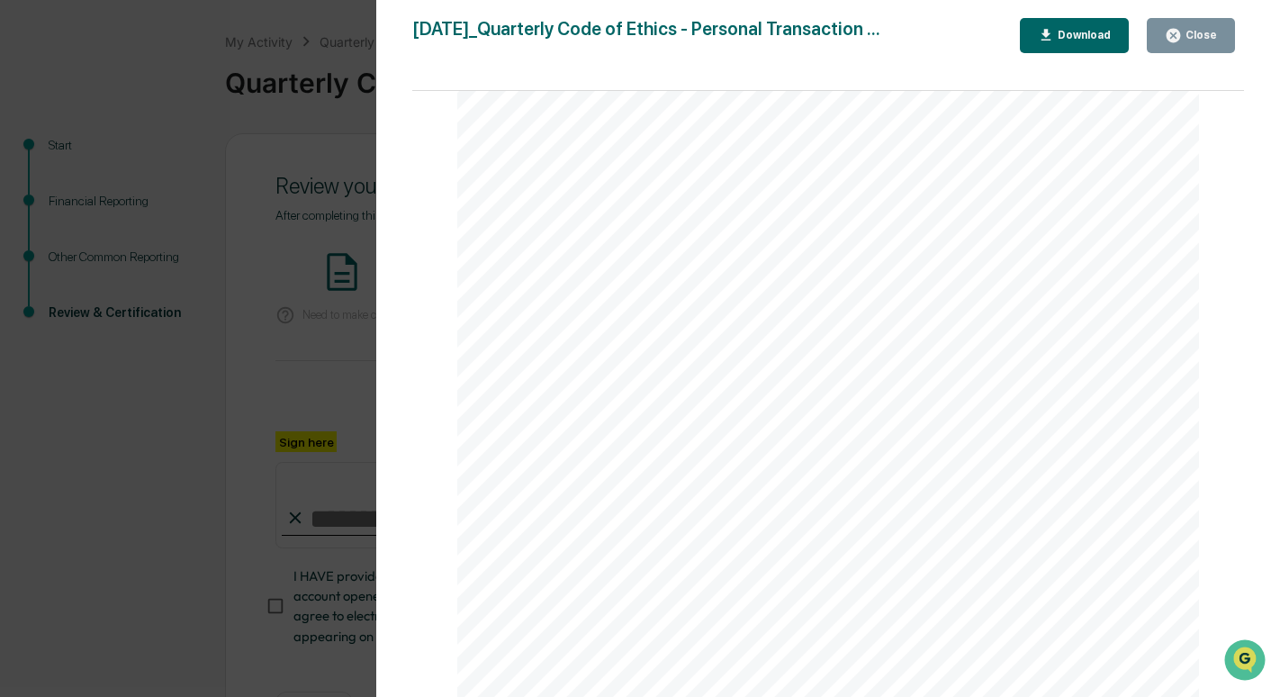
scroll to position [3765, 0]
click at [302, 232] on div "Version History [DATE] 09:14 AM [PERSON_NAME] [DATE]_Quarterly Code of Ethics -…" at bounding box center [640, 348] width 1280 height 697
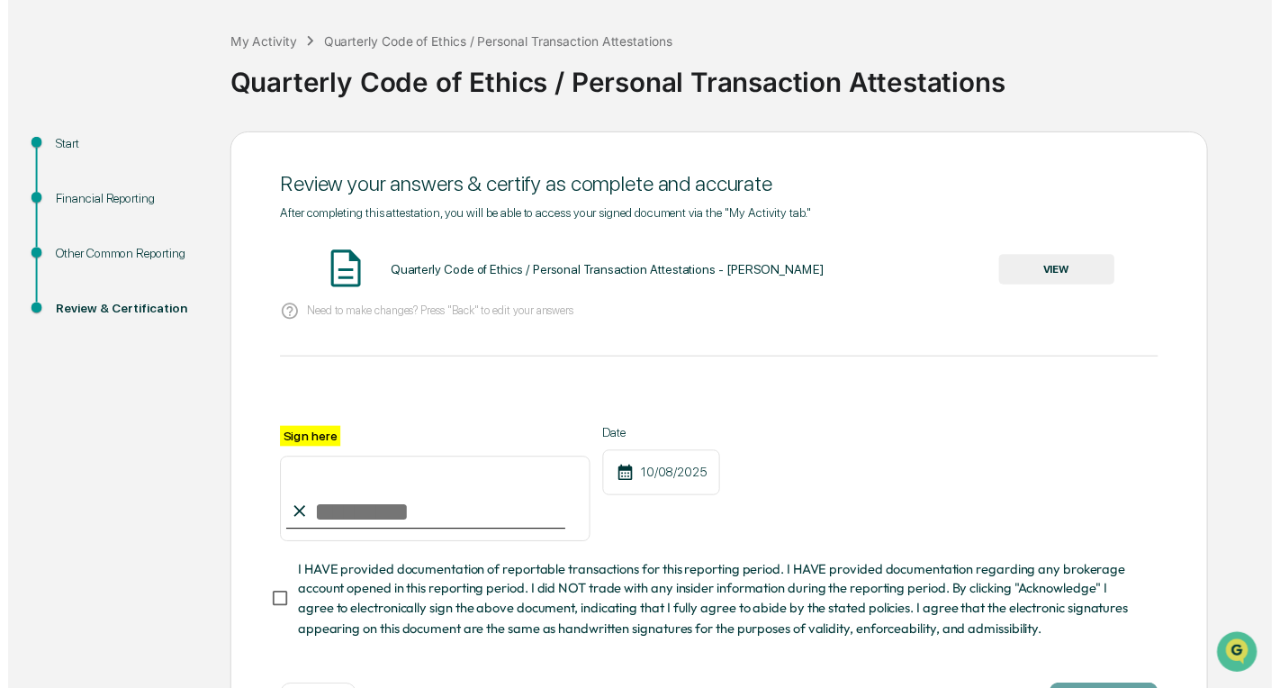
scroll to position [160, 0]
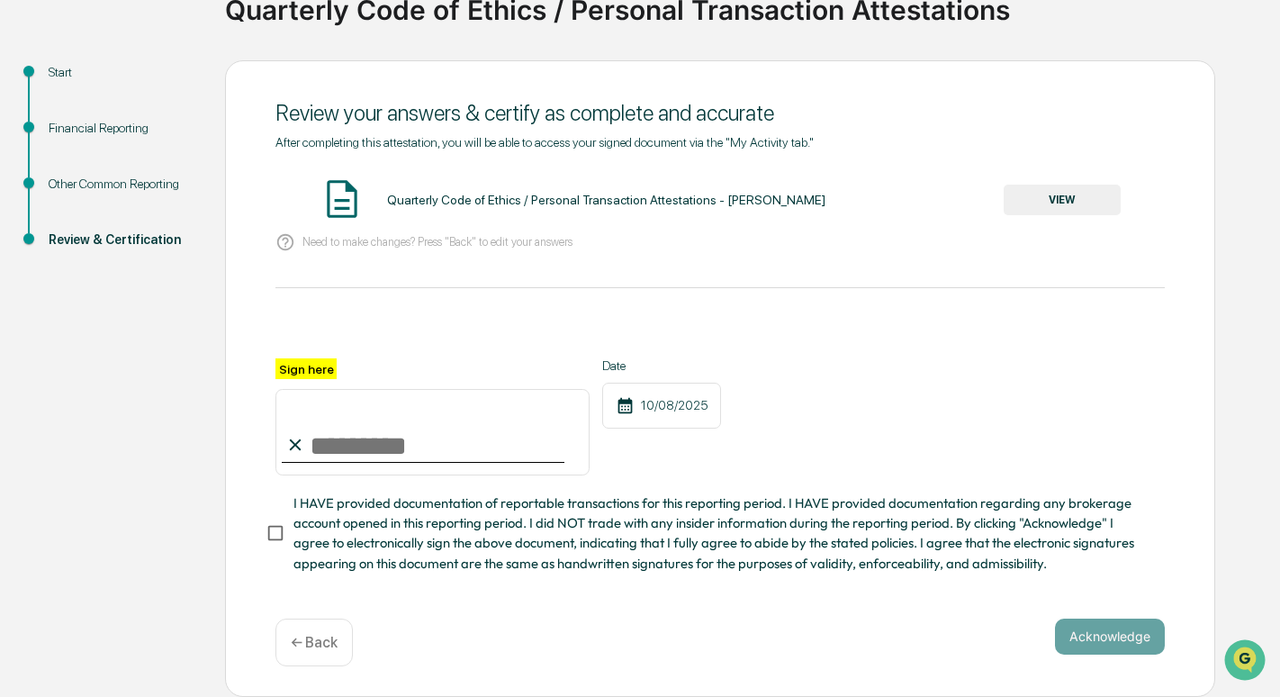
click at [351, 447] on input "Sign here" at bounding box center [432, 432] width 314 height 86
type input "*******"
click at [1114, 627] on button "Acknowledge" at bounding box center [1110, 636] width 110 height 36
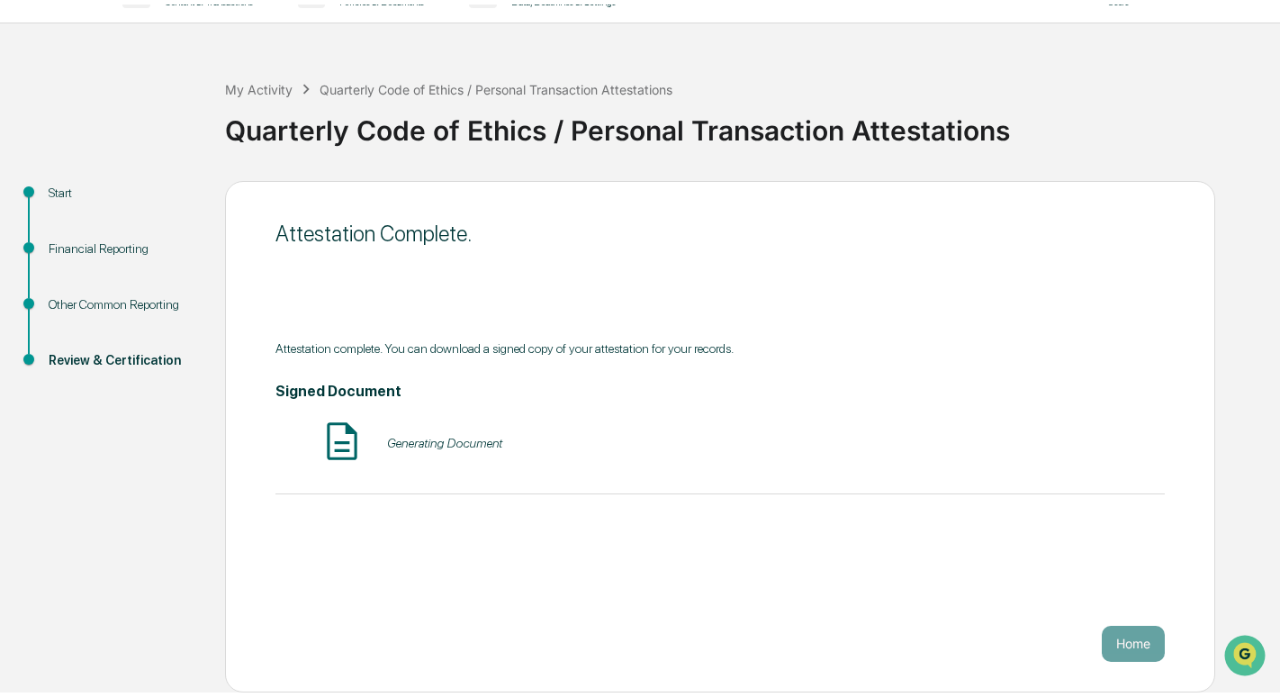
scroll to position [29, 0]
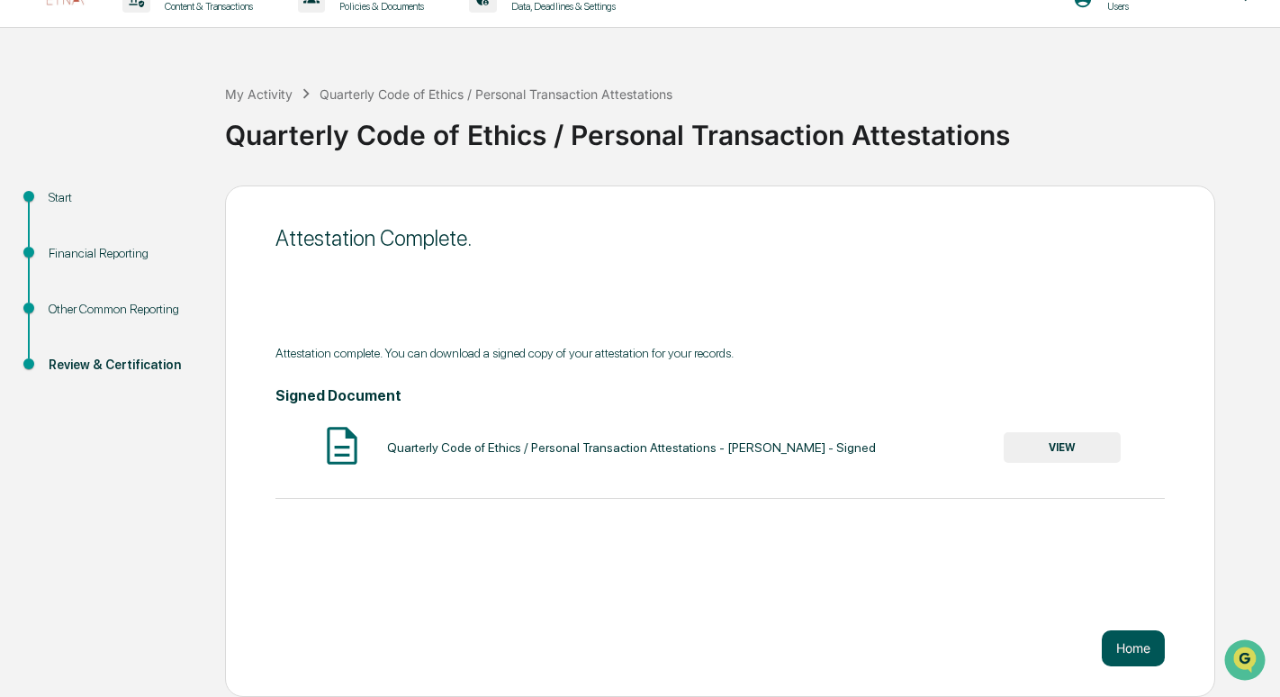
click at [1136, 648] on button "Home" at bounding box center [1132, 648] width 63 height 36
